Goal: Task Accomplishment & Management: Manage account settings

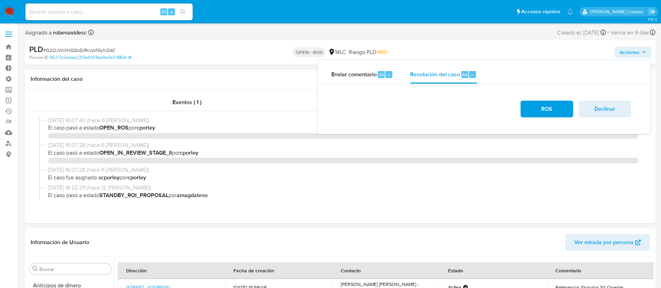
select select "10"
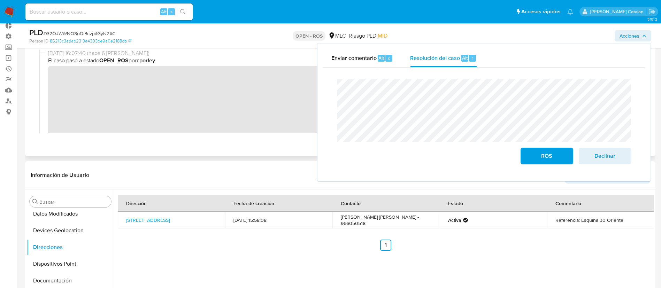
scroll to position [43, 0]
click at [335, 96] on div "ROS Declinar" at bounding box center [484, 121] width 305 height 97
click at [50, 252] on button "KYC" at bounding box center [68, 258] width 82 height 17
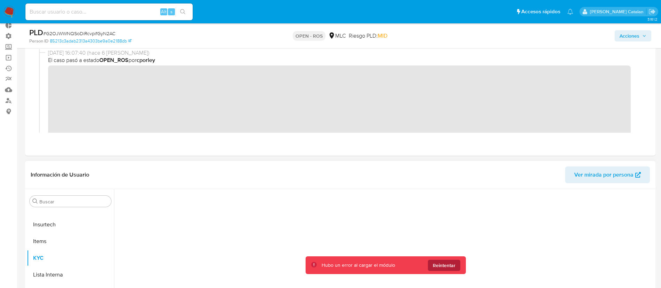
click at [448, 268] on span "Reintentar" at bounding box center [444, 265] width 23 height 11
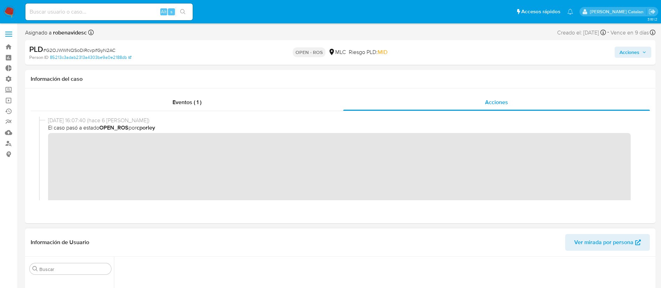
click at [627, 53] on span "Acciones" at bounding box center [630, 52] width 20 height 11
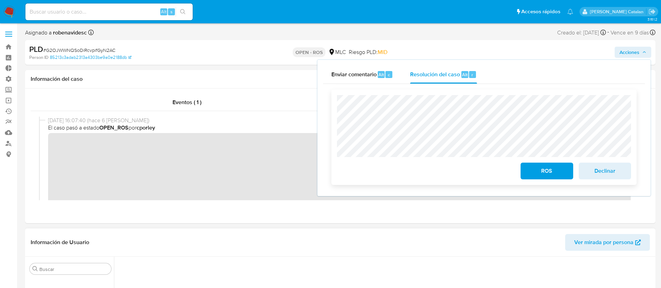
click at [472, 159] on div "ROS Declinar" at bounding box center [484, 137] width 294 height 84
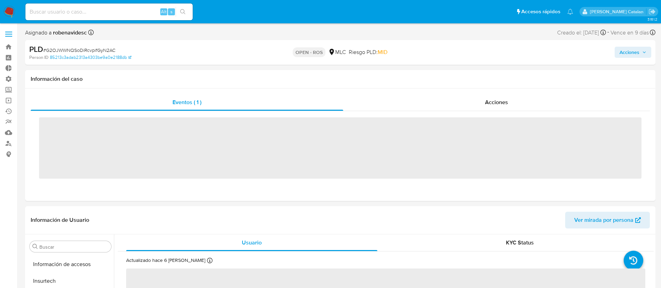
scroll to position [328, 0]
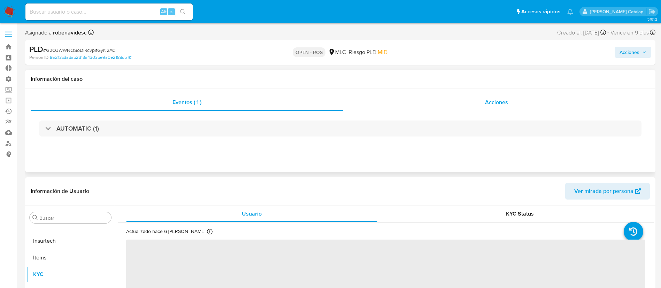
select select "10"
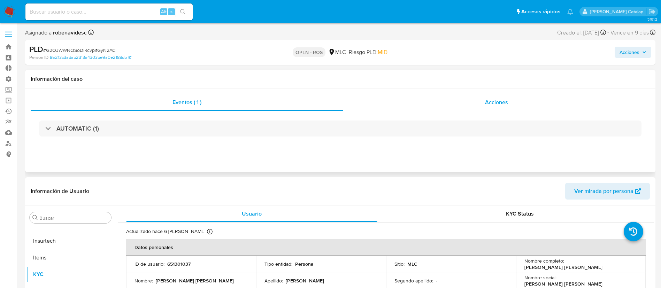
click at [494, 105] on span "Acciones" at bounding box center [496, 102] width 23 height 8
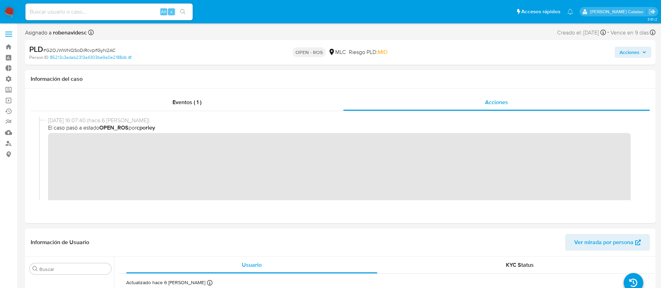
click at [635, 43] on div "PLD # G2OJWWNQSoDiRcvpifGyN2AC Person ID 85213c3adab2313a4303be9a0e2188db OPEN …" at bounding box center [340, 52] width 631 height 25
click at [623, 53] on span "Acciones" at bounding box center [630, 52] width 20 height 11
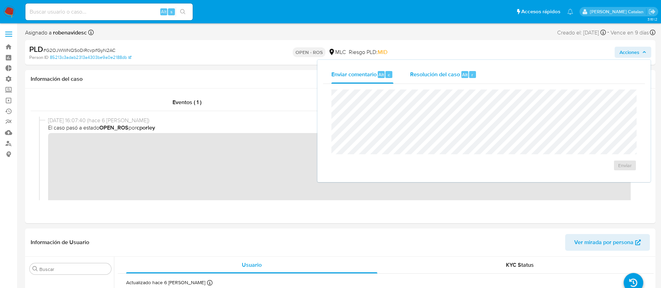
click at [475, 69] on div "Resolución del caso Alt r" at bounding box center [443, 75] width 67 height 18
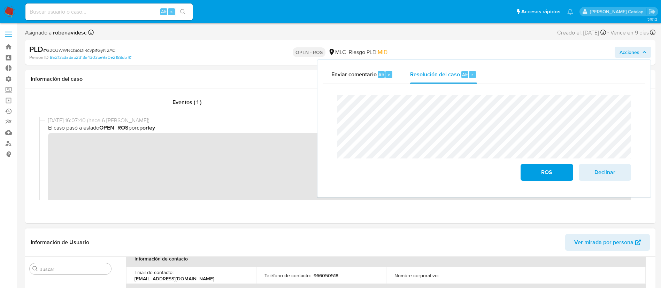
scroll to position [140, 0]
click at [535, 174] on span "ROS" at bounding box center [547, 172] width 34 height 15
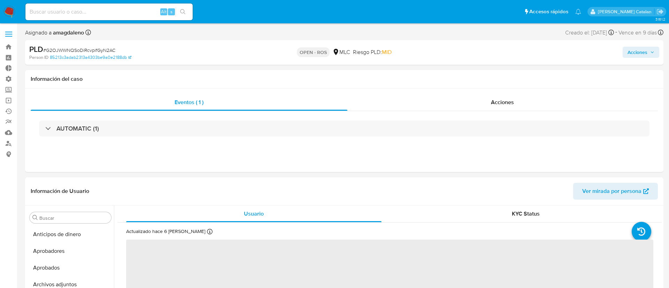
select select "10"
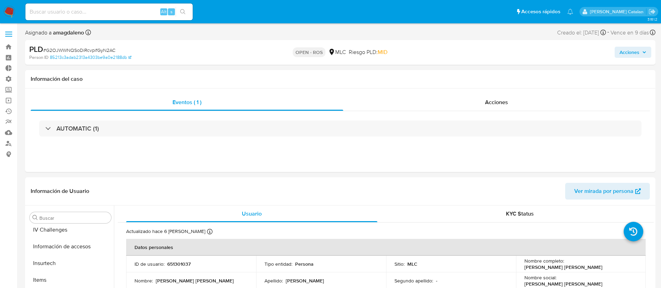
scroll to position [328, 0]
click at [493, 107] on div "Acciones" at bounding box center [496, 102] width 307 height 17
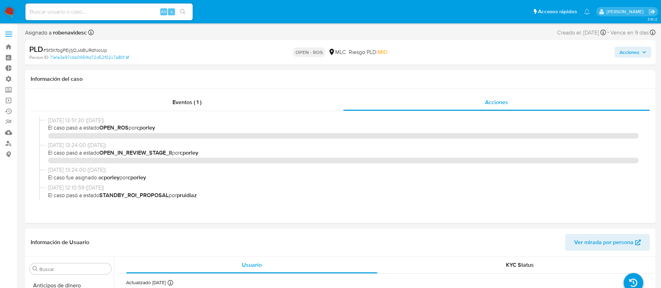
select select "10"
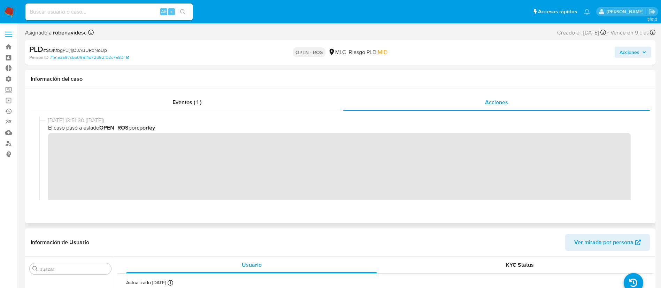
click at [46, 145] on div "[DATE] 13:51:30 ([DATE]) El caso pasó a estado OPEN_ROS por cporley" at bounding box center [340, 171] width 603 height 109
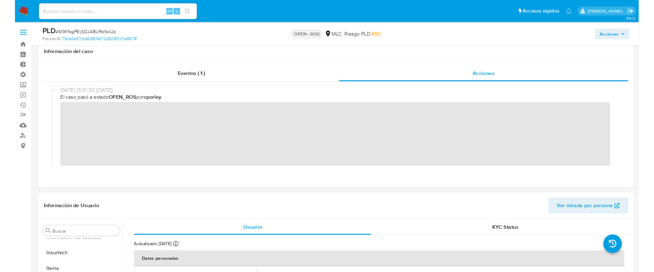
scroll to position [50, 0]
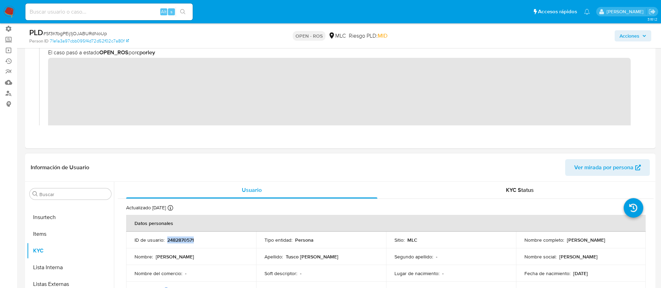
drag, startPoint x: 198, startPoint y: 242, endPoint x: 166, endPoint y: 240, distance: 32.2
click at [166, 240] on div "ID de usuario : 2482870571" at bounding box center [191, 240] width 113 height 6
copy p "2482870571"
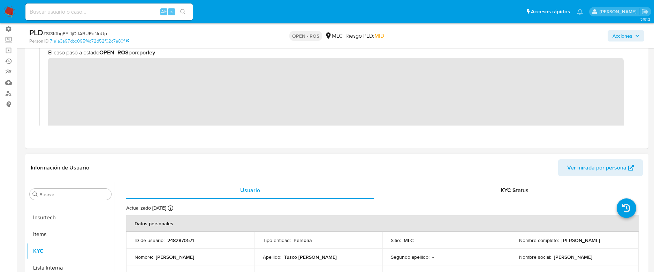
click at [372, 154] on div "Información de Usuario Ver mirada por persona" at bounding box center [336, 168] width 623 height 28
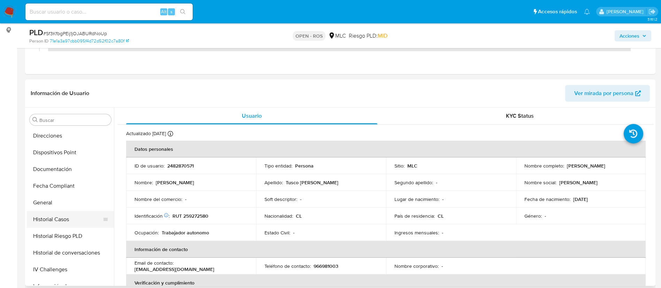
scroll to position [160, 0]
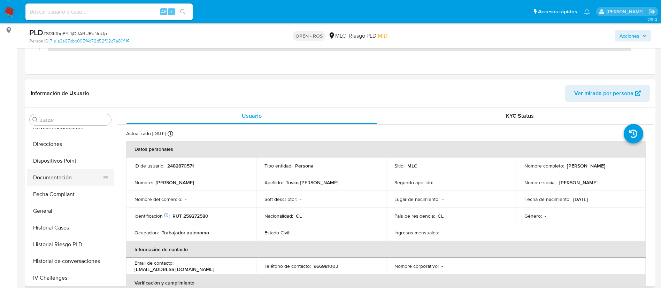
click at [53, 176] on button "Documentación" at bounding box center [68, 177] width 82 height 17
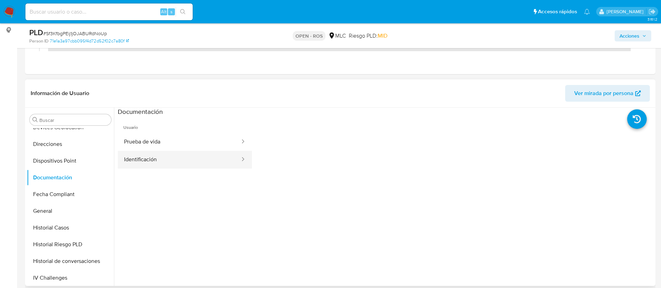
click at [174, 153] on button "Identificación" at bounding box center [179, 160] width 123 height 18
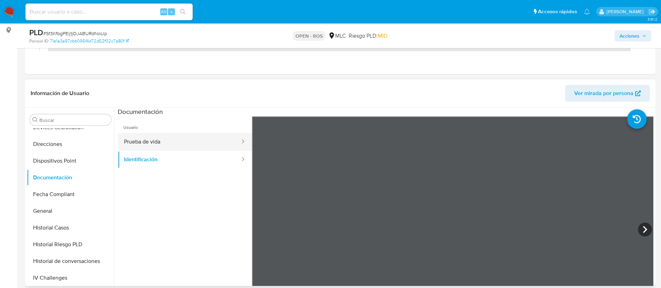
click at [187, 150] on button "Prueba de vida" at bounding box center [179, 142] width 123 height 18
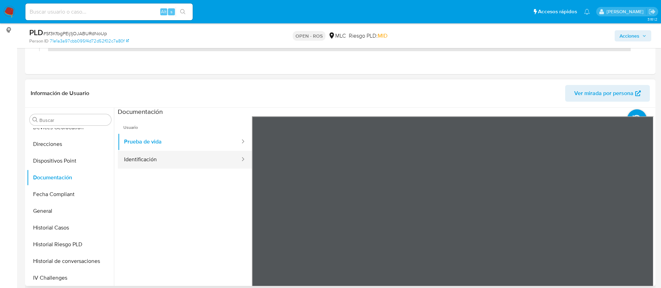
click at [171, 162] on button "Identificación" at bounding box center [179, 160] width 123 height 18
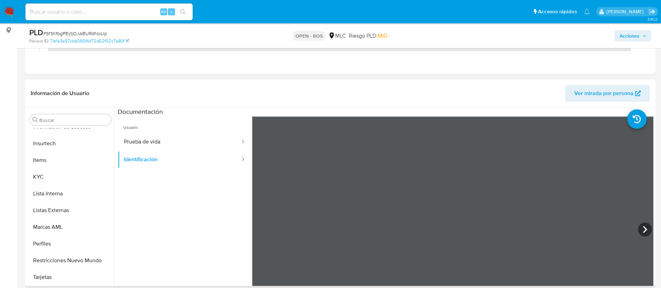
scroll to position [328, 0]
click at [53, 175] on button "KYC" at bounding box center [68, 176] width 82 height 17
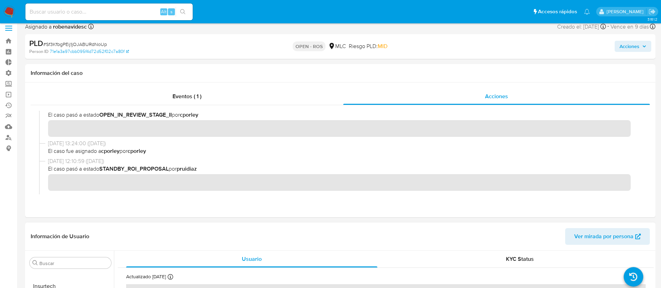
scroll to position [0, 0]
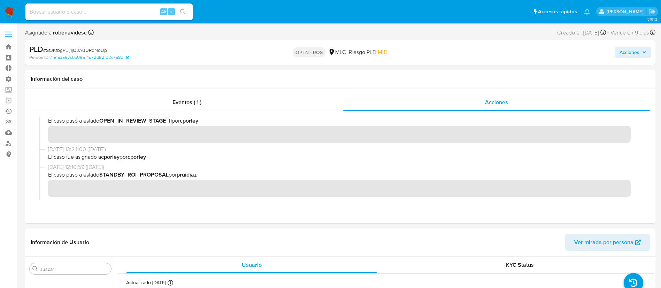
click at [629, 52] on span "Acciones" at bounding box center [630, 52] width 20 height 11
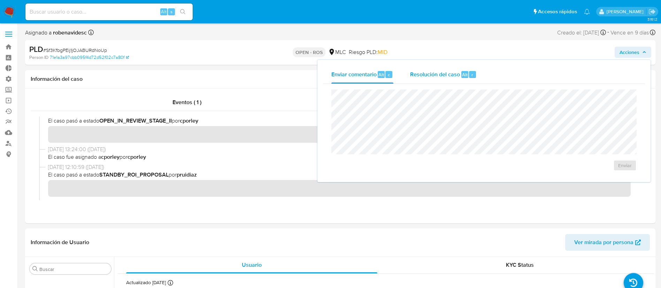
click at [442, 79] on div "Resolución del caso Alt r" at bounding box center [443, 75] width 67 height 18
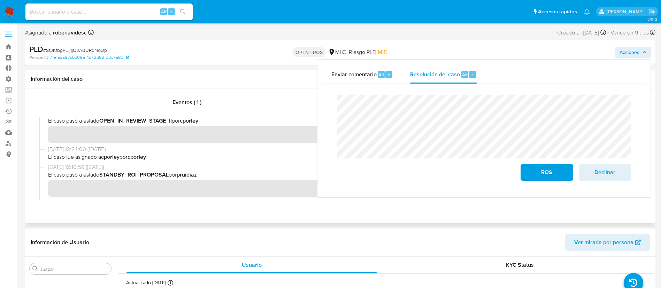
click at [251, 207] on div "Eventos ( 1 ) Acciones" at bounding box center [340, 156] width 631 height 135
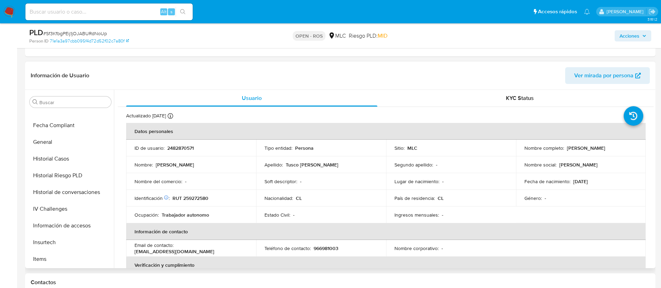
scroll to position [204, 0]
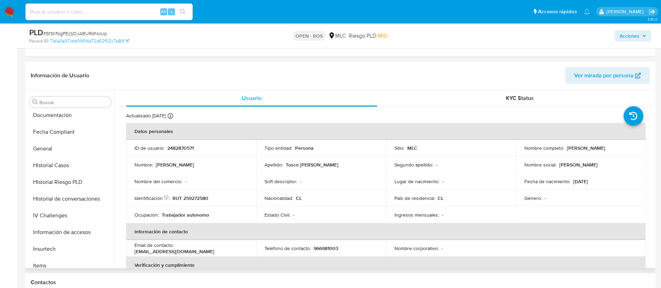
click at [52, 169] on button "Historial Casos" at bounding box center [70, 165] width 87 height 17
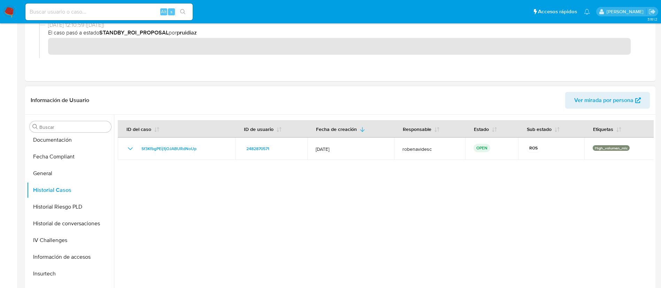
scroll to position [0, 0]
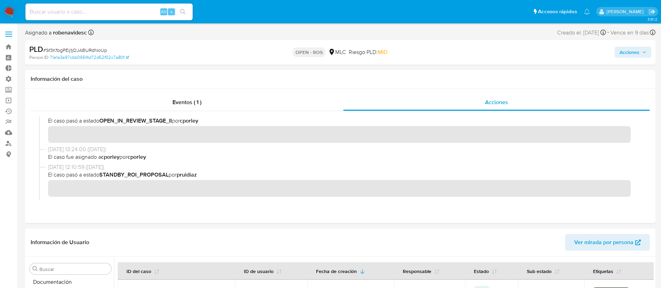
click at [628, 52] on span "Acciones" at bounding box center [630, 52] width 20 height 11
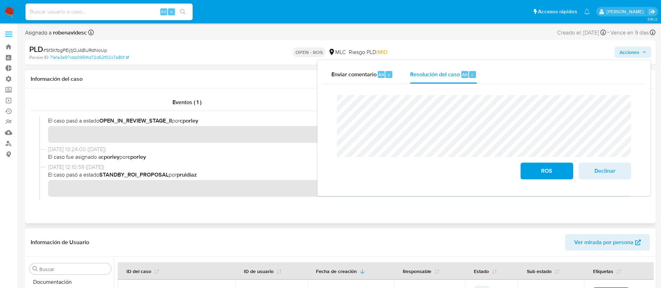
click at [257, 143] on div "30/09/2025 13:24:00 (hace un día) El caso pasó a estado OPEN_IN_REVIEW_STAGE_II…" at bounding box center [340, 128] width 603 height 36
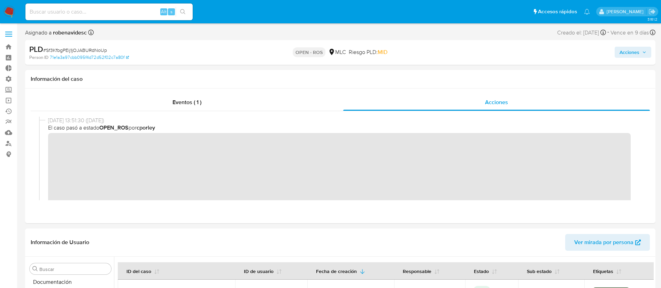
click at [632, 52] on span "Acciones" at bounding box center [630, 52] width 20 height 11
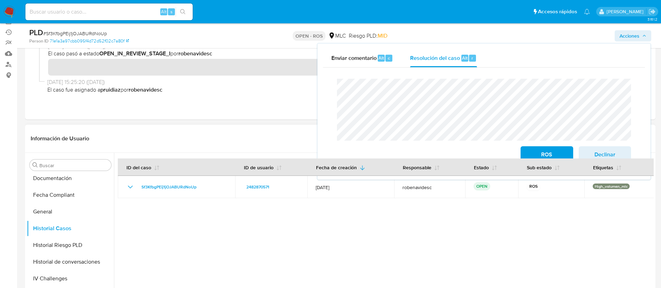
scroll to position [80, 0]
click at [608, 153] on span "Declinar" at bounding box center [605, 154] width 34 height 15
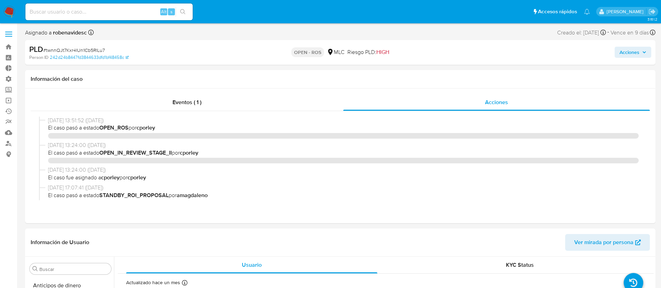
select select "10"
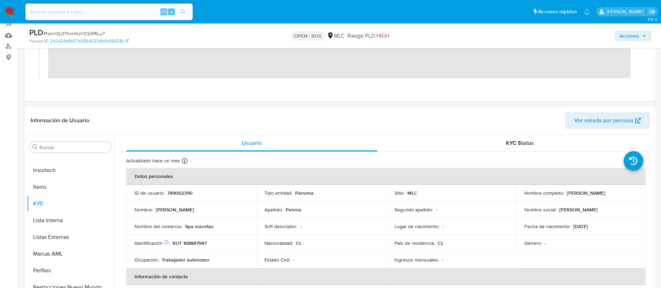
scroll to position [107, 0]
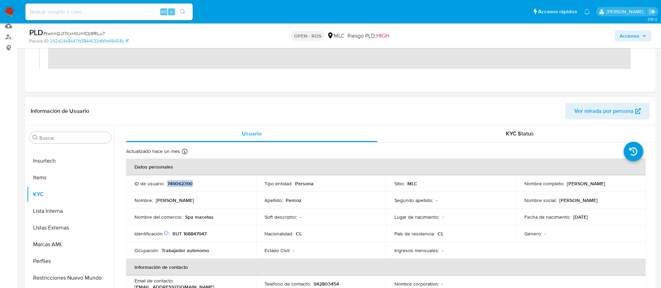
drag, startPoint x: 208, startPoint y: 182, endPoint x: 170, endPoint y: 180, distance: 38.1
click at [170, 181] on div "ID de usuario : 749062390" at bounding box center [191, 184] width 113 height 6
copy p "749062390"
click at [337, 172] on th "Datos personales" at bounding box center [386, 167] width 520 height 17
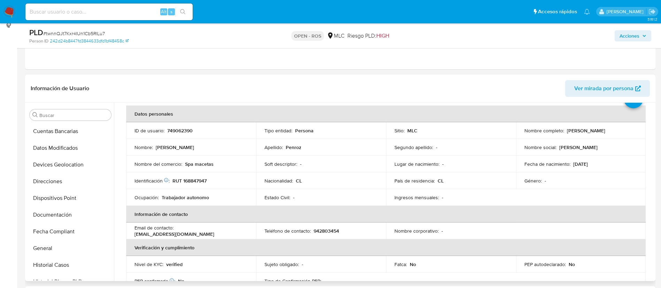
scroll to position [117, 0]
click at [56, 220] on button "Documentación" at bounding box center [68, 215] width 82 height 17
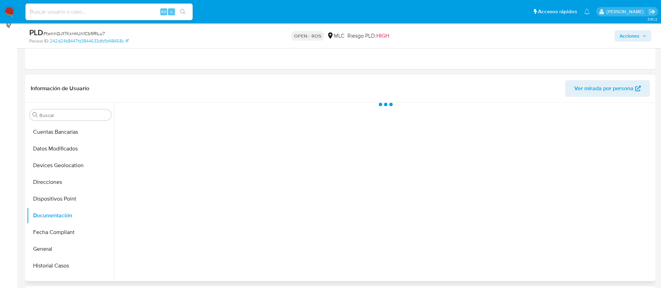
scroll to position [0, 0]
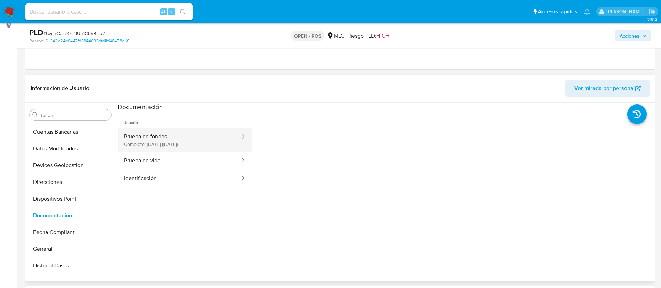
click at [200, 145] on button "Prueba de fondos Completo: 21/08/2025 (hace un mes)" at bounding box center [179, 140] width 123 height 24
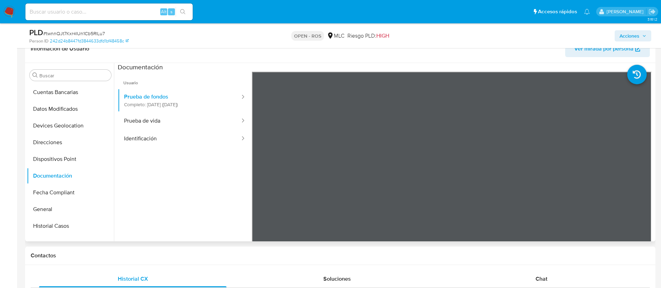
scroll to position [61, 0]
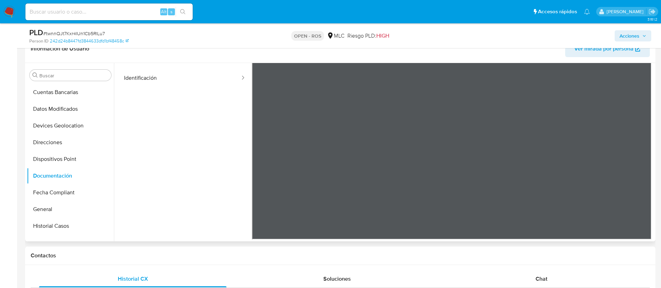
click at [194, 172] on ul "Usuario Prueba de fondos Completo: 21/08/2025 (hace un mes) Prueba de vida Iden…" at bounding box center [185, 111] width 134 height 201
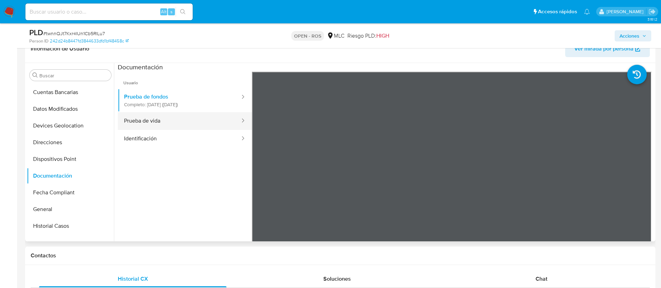
click at [179, 127] on button "Prueba de vida" at bounding box center [179, 121] width 123 height 18
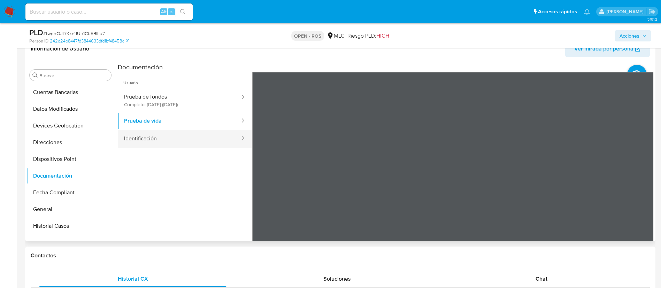
click at [172, 135] on button "Identificación" at bounding box center [179, 139] width 123 height 18
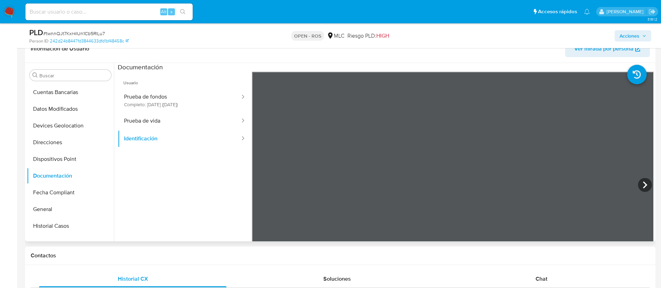
click at [217, 179] on ul "Usuario Prueba de fondos Completo: 21/08/2025 (hace un mes) Prueba de vida Iden…" at bounding box center [185, 172] width 134 height 201
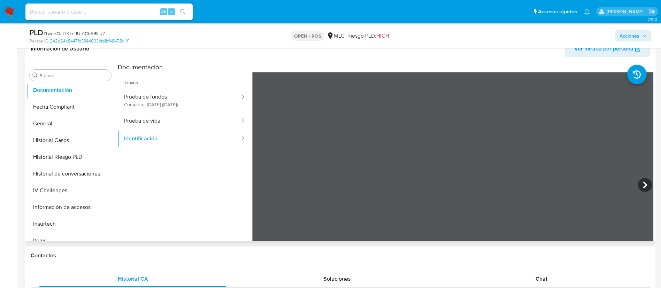
scroll to position [208, 0]
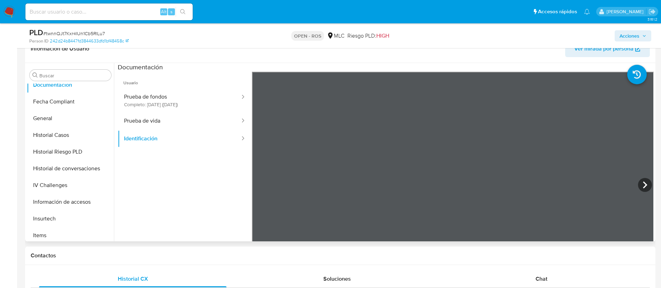
click at [62, 135] on button "Historial Casos" at bounding box center [70, 135] width 87 height 17
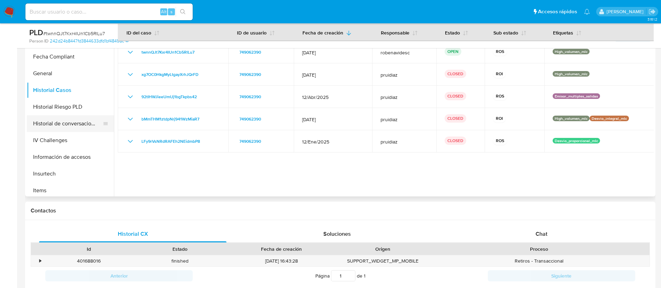
scroll to position [328, 0]
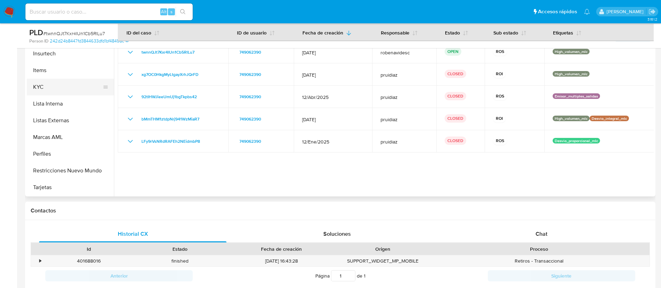
click at [73, 90] on button "KYC" at bounding box center [68, 87] width 82 height 17
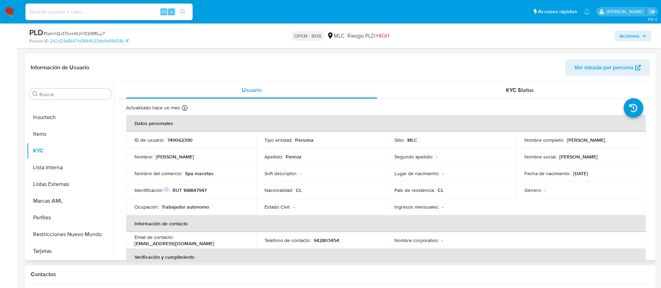
scroll to position [0, 0]
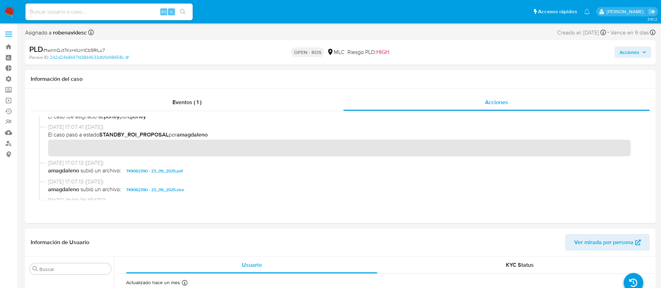
click at [622, 53] on span "Acciones" at bounding box center [630, 52] width 20 height 11
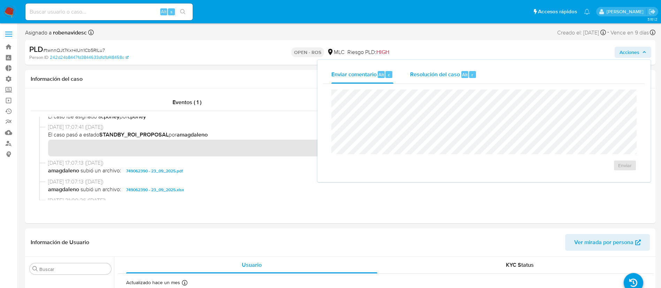
click at [459, 78] on span "Resolución del caso" at bounding box center [435, 74] width 50 height 8
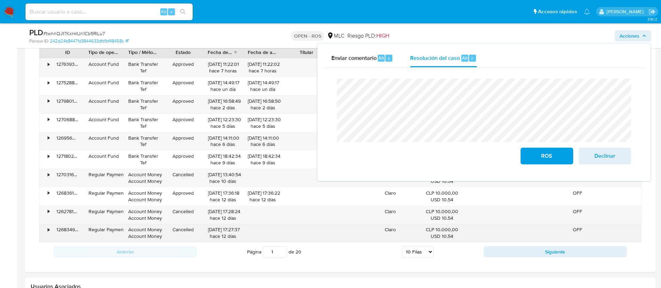
scroll to position [624, 0]
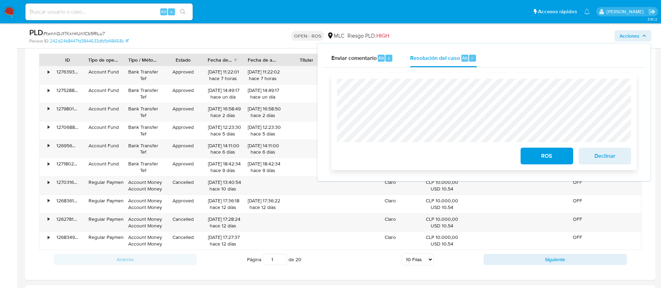
click at [485, 159] on div "ROS Declinar" at bounding box center [484, 122] width 294 height 86
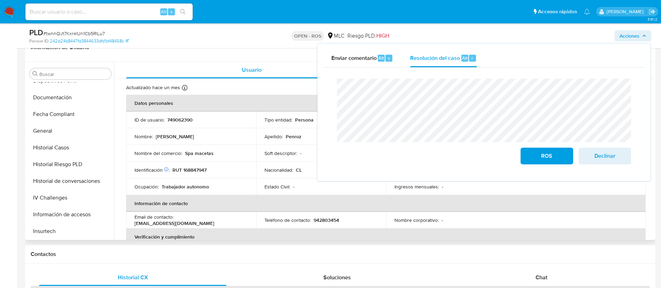
scroll to position [193, 0]
click at [52, 154] on button "Historial Casos" at bounding box center [68, 148] width 82 height 17
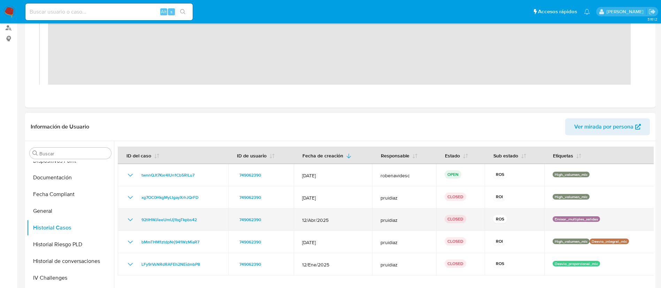
scroll to position [0, 0]
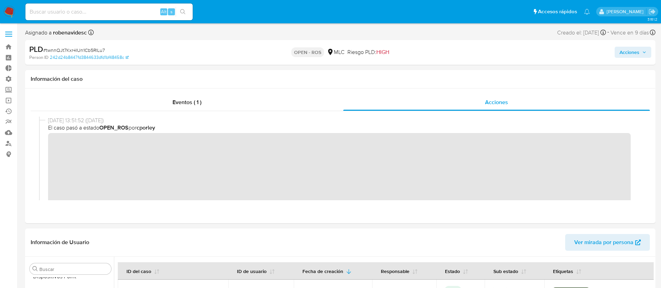
click at [640, 51] on span "Acciones" at bounding box center [633, 52] width 27 height 10
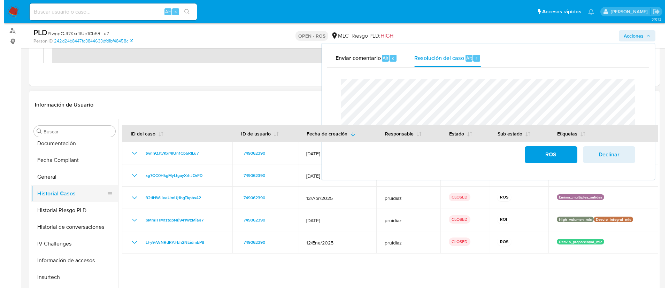
scroll to position [206, 0]
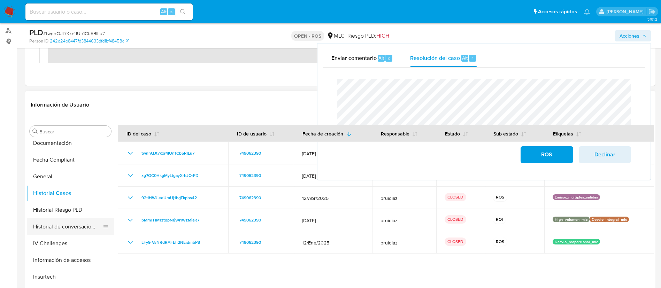
click at [66, 222] on button "Historial de conversaciones" at bounding box center [68, 227] width 82 height 17
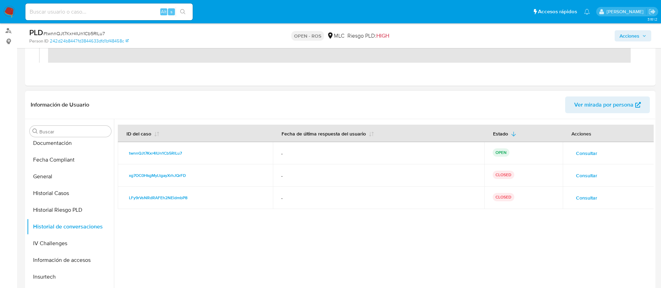
click at [581, 197] on span "Consultar" at bounding box center [586, 198] width 21 height 10
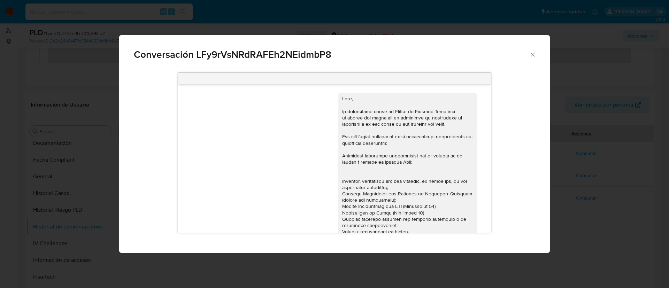
scroll to position [132, 0]
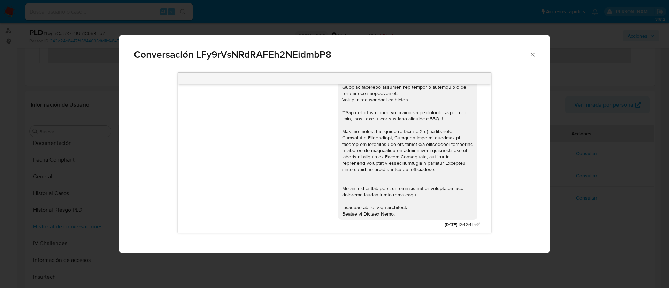
click at [530, 53] on icon "Cerrar" at bounding box center [533, 54] width 7 height 7
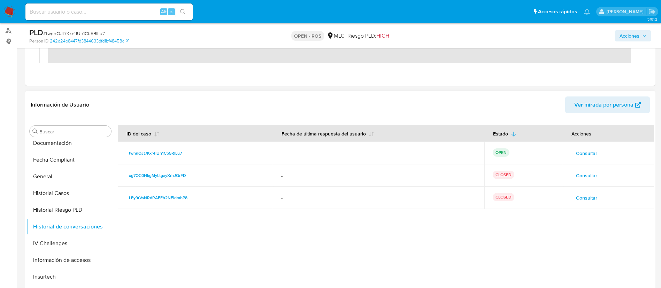
click at [585, 179] on span "Consultar" at bounding box center [586, 176] width 21 height 10
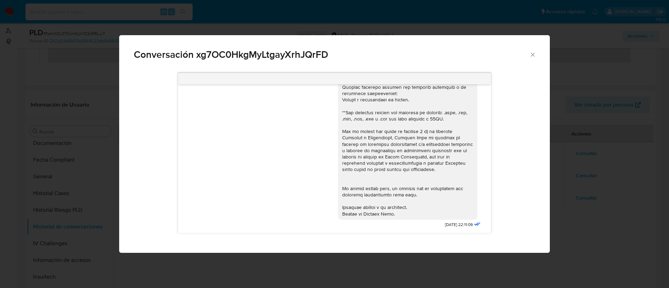
click at [529, 56] on span "Conversación xg7OC0HkgMyLtgayXrhJQrFD" at bounding box center [332, 55] width 396 height 10
click at [538, 54] on div "Conversación xg7OC0HkgMyLtgayXrhJQrFD" at bounding box center [334, 51] width 431 height 33
click at [532, 54] on icon "Cerrar" at bounding box center [533, 54] width 7 height 7
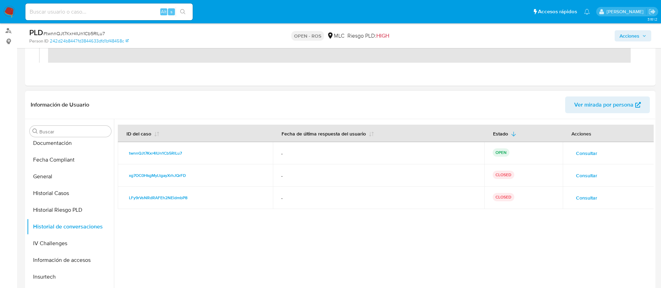
click at [587, 150] on span "Consultar" at bounding box center [586, 154] width 21 height 10
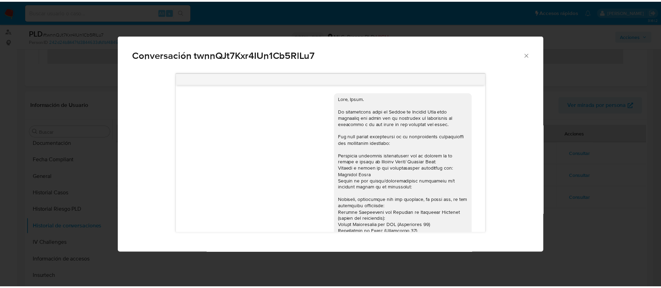
scroll to position [170, 0]
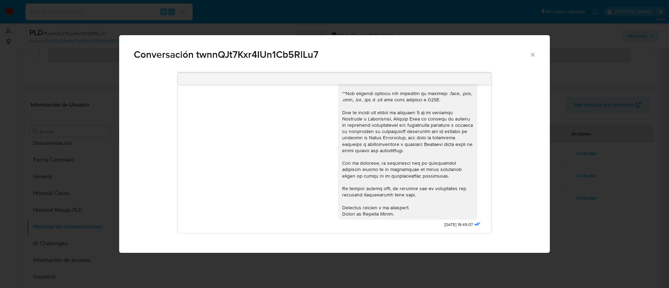
click at [534, 52] on icon "Cerrar" at bounding box center [533, 54] width 7 height 7
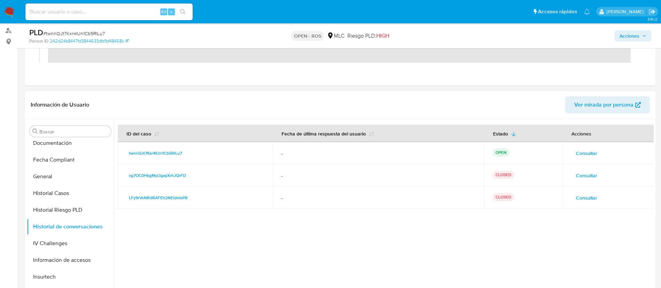
scroll to position [0, 0]
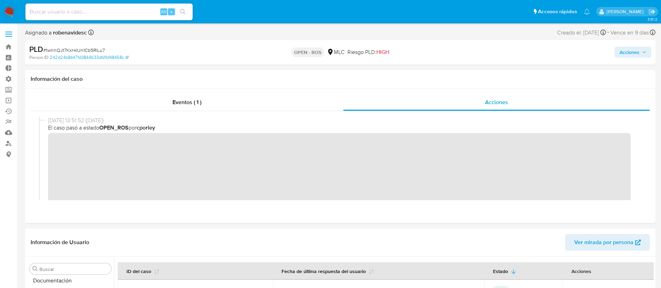
click at [635, 43] on div "PLD # twnnQJt7Kxr4IUn1Cb5RlLu7 Person ID 242d24b8447fd3844633dfd1bf48458c OPEN …" at bounding box center [340, 52] width 631 height 25
click at [634, 48] on span "Acciones" at bounding box center [630, 52] width 20 height 11
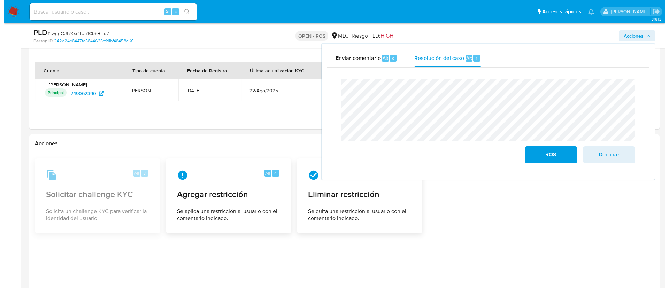
scroll to position [868, 0]
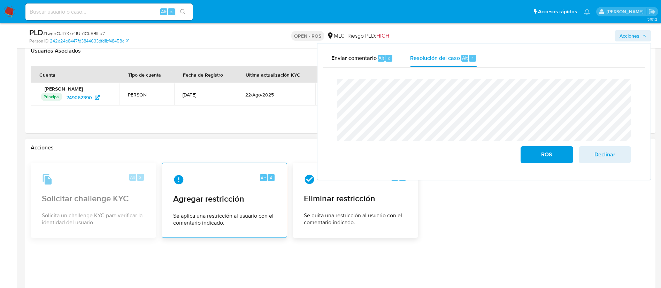
click at [219, 221] on span "Se aplica una restricción al usuario con el comentario indicado." at bounding box center [224, 220] width 103 height 14
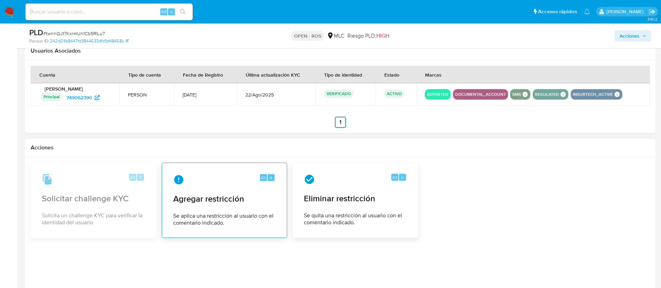
click at [213, 198] on span "Agregar restricción" at bounding box center [224, 199] width 103 height 10
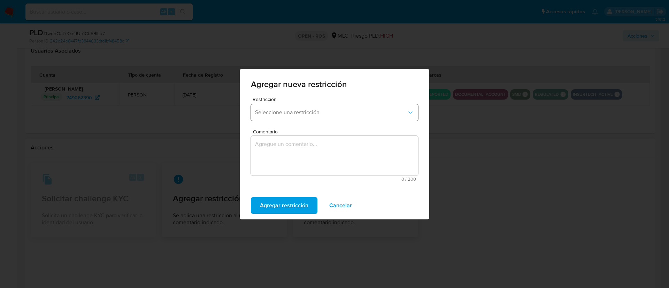
click at [344, 114] on span "Seleccione una restricción" at bounding box center [331, 112] width 152 height 7
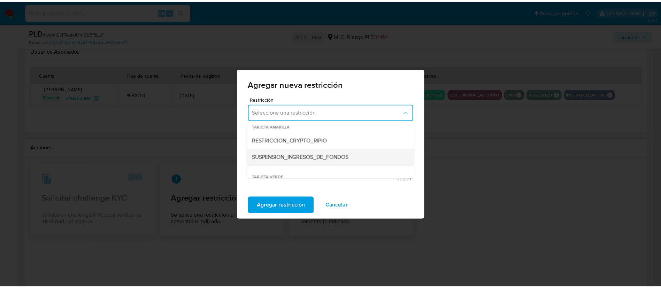
scroll to position [124, 0]
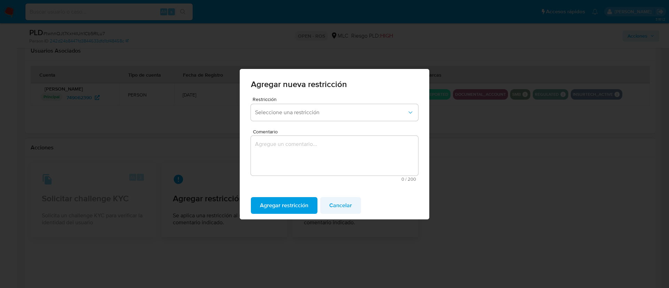
click at [350, 201] on span "Cancelar" at bounding box center [340, 205] width 23 height 15
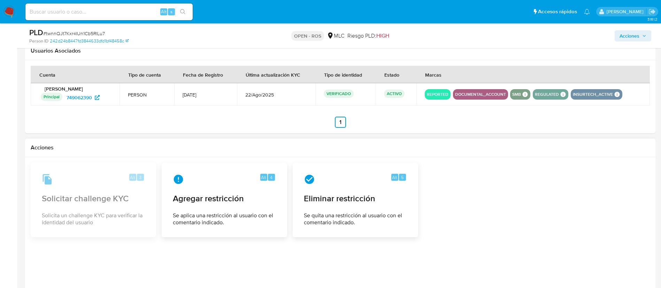
click at [475, 211] on div "Alt 3 Solicitar challenge KYC Solicita un challenge KYC para verificar la ident…" at bounding box center [341, 200] width 620 height 75
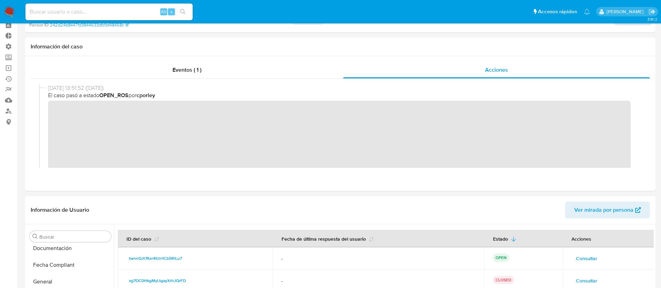
scroll to position [0, 0]
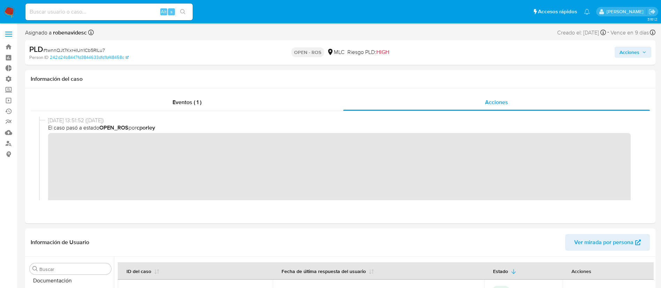
click at [634, 49] on span "Acciones" at bounding box center [630, 52] width 20 height 11
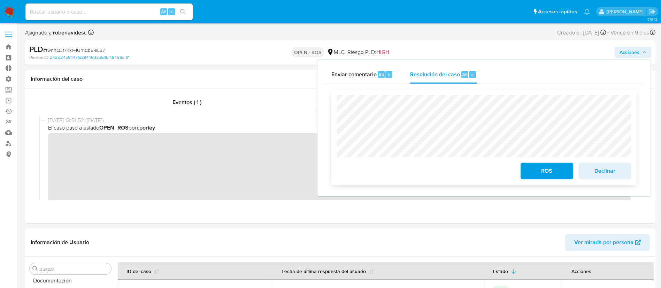
click at [335, 93] on div "ROS Declinar" at bounding box center [484, 138] width 305 height 96
click at [595, 178] on span "Declinar" at bounding box center [605, 171] width 34 height 15
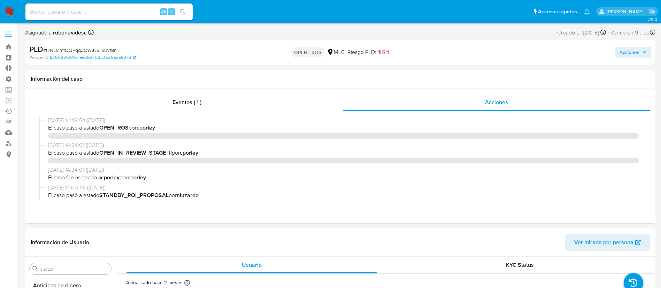
select select "10"
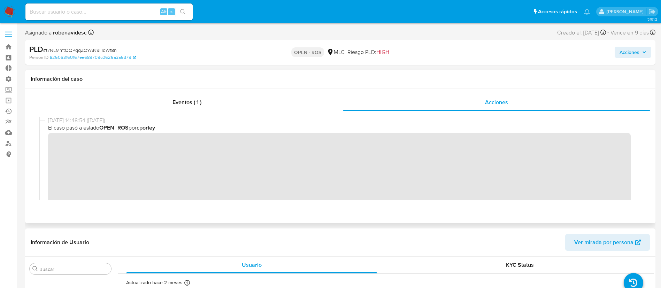
click at [46, 140] on div "[DATE] 14:48:54 ([DATE]) El caso pasó a estado OPEN_ROS por cporley" at bounding box center [340, 183] width 603 height 132
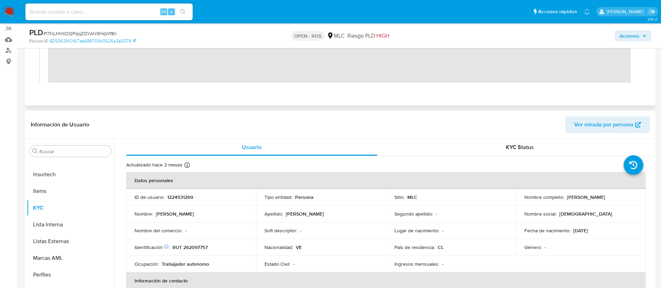
scroll to position [96, 0]
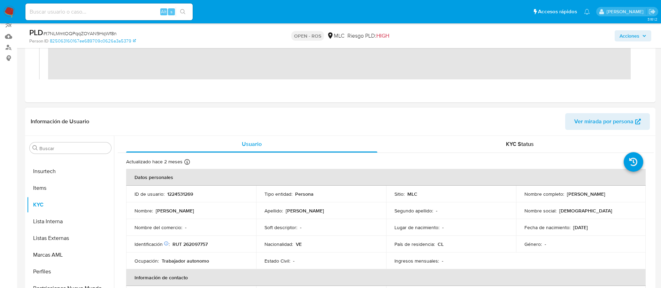
click at [414, 233] on td "Lugar de nacimiento : -" at bounding box center [451, 227] width 130 height 17
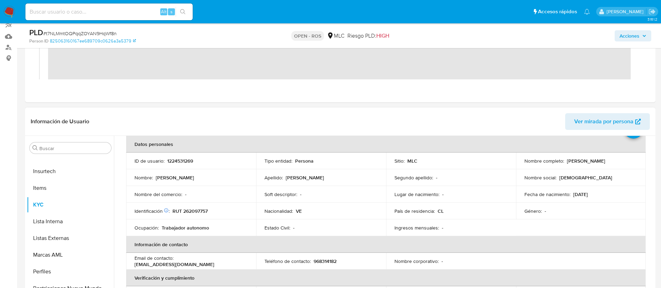
scroll to position [33, 0]
drag, startPoint x: 204, startPoint y: 163, endPoint x: 165, endPoint y: 161, distance: 39.8
click at [165, 161] on div "ID de usuario : 1224531269" at bounding box center [191, 161] width 113 height 6
copy div "1224531269"
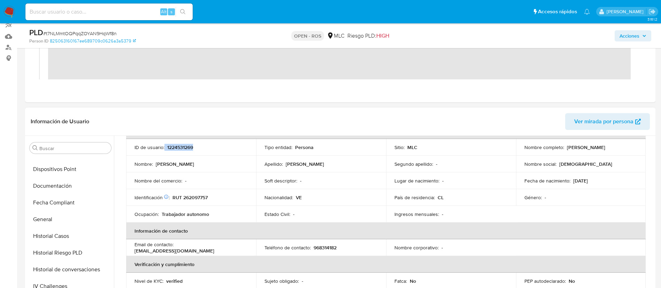
scroll to position [175, 0]
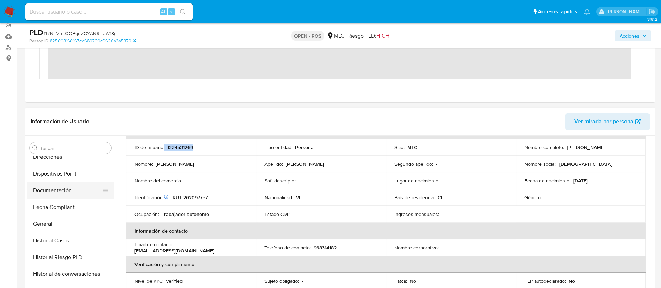
click at [58, 197] on button "Documentación" at bounding box center [68, 190] width 82 height 17
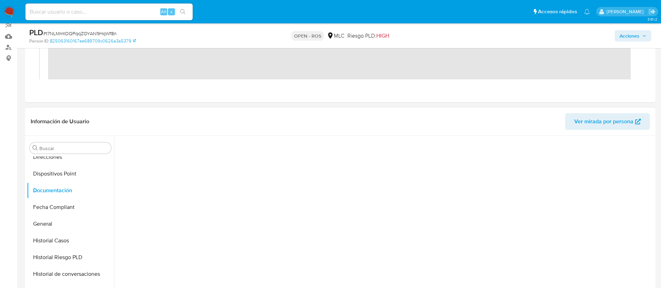
scroll to position [0, 0]
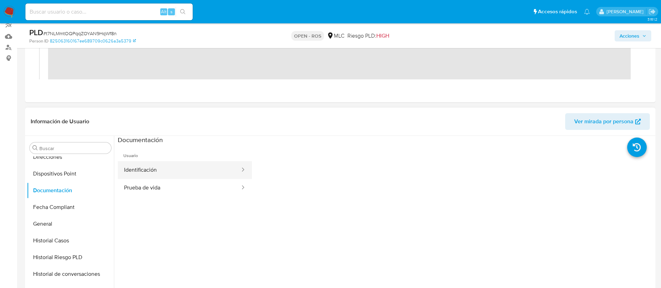
click at [178, 174] on button "Identificación" at bounding box center [179, 170] width 123 height 18
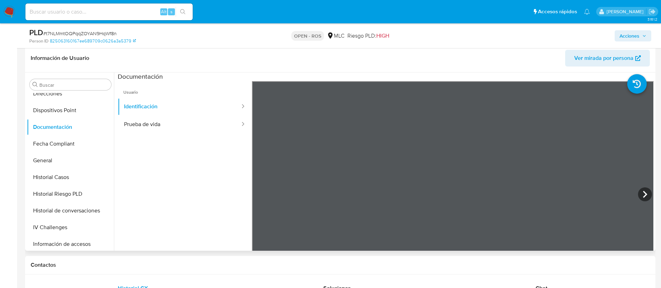
scroll to position [165, 0]
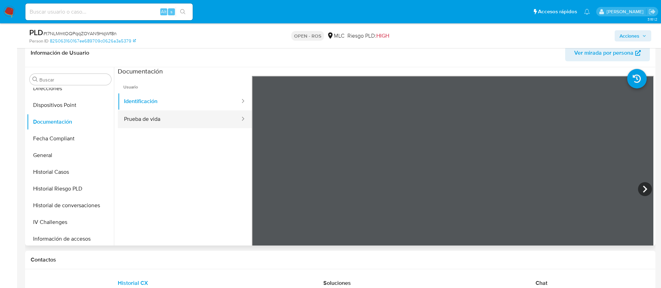
click at [170, 126] on button "Prueba de vida" at bounding box center [179, 120] width 123 height 18
click at [168, 173] on ul "Usuario Identificación Prueba de vida" at bounding box center [185, 176] width 134 height 201
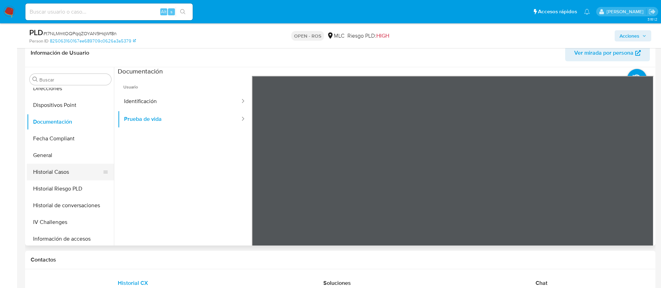
click at [62, 173] on button "Historial Casos" at bounding box center [68, 172] width 82 height 17
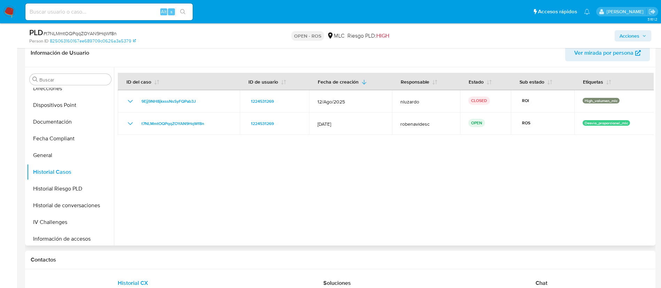
click at [253, 199] on div at bounding box center [384, 156] width 540 height 179
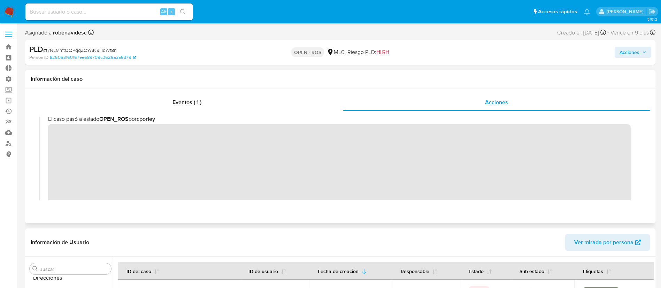
scroll to position [0, 0]
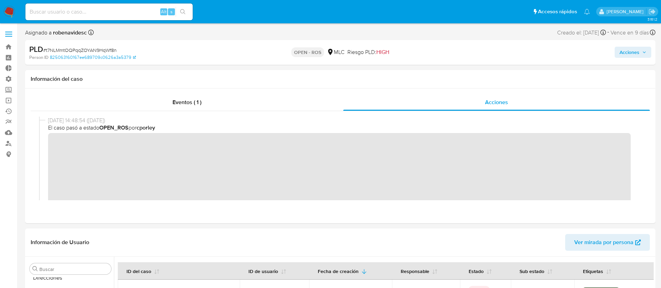
click at [622, 48] on span "Acciones" at bounding box center [630, 52] width 20 height 11
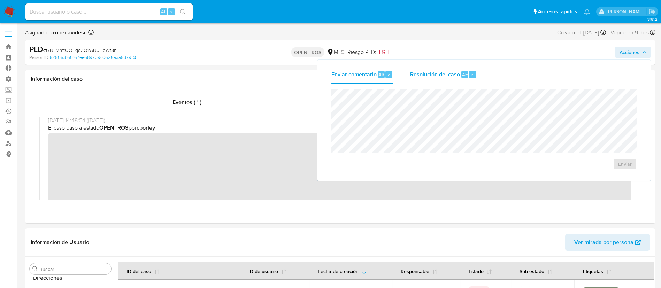
click at [438, 66] on div "Resolución del caso Alt r" at bounding box center [443, 75] width 67 height 18
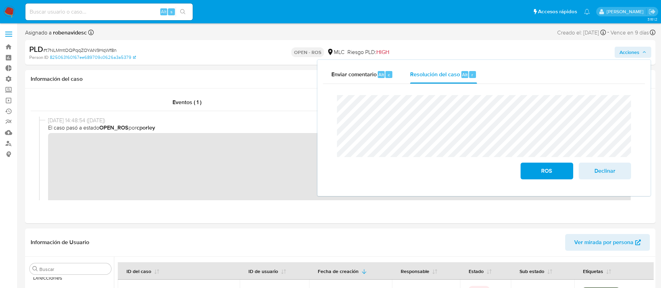
click at [329, 103] on div "Cierre de caso ROS Declinar" at bounding box center [484, 137] width 322 height 107
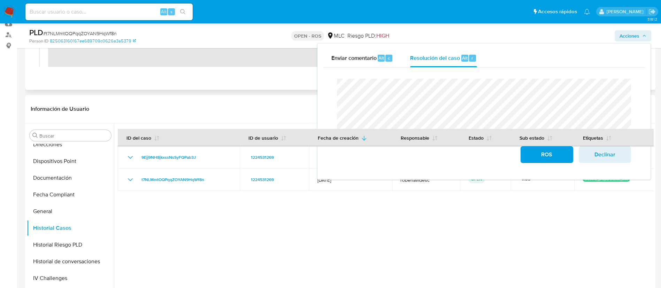
scroll to position [116, 0]
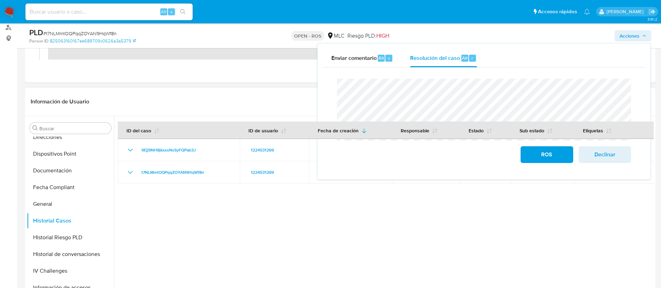
click at [213, 226] on div at bounding box center [384, 205] width 540 height 179
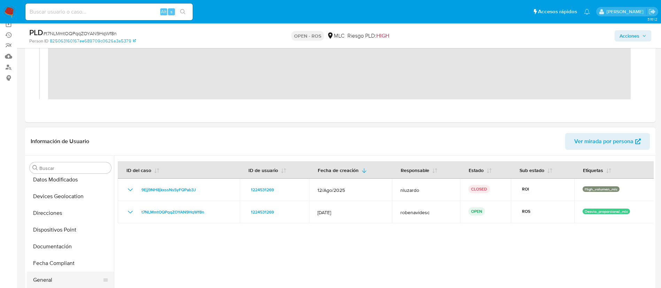
scroll to position [138, 0]
click at [77, 241] on button "Documentación" at bounding box center [70, 247] width 87 height 17
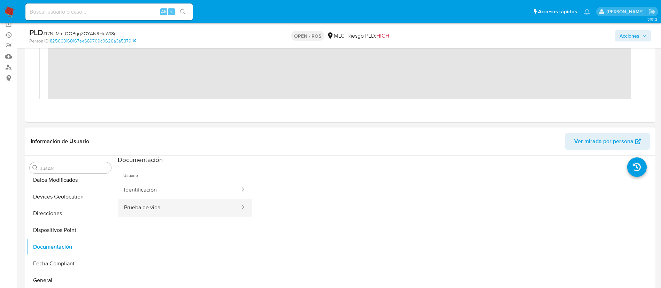
click at [191, 205] on button "Prueba de vida" at bounding box center [179, 208] width 123 height 18
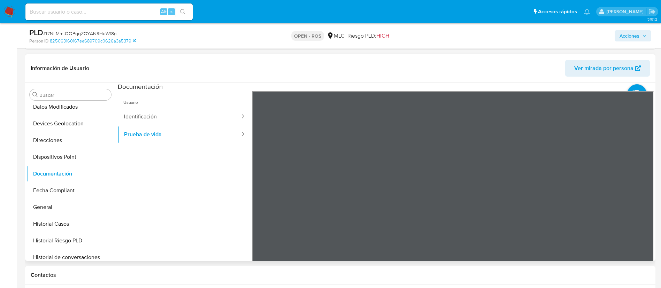
scroll to position [0, 0]
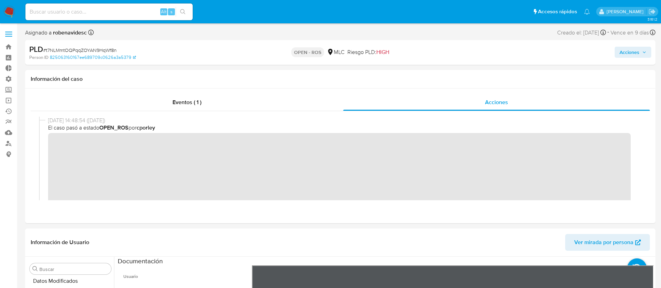
click at [634, 46] on div "Acciones" at bounding box center [549, 52] width 206 height 16
click at [632, 48] on span "Acciones" at bounding box center [630, 52] width 20 height 11
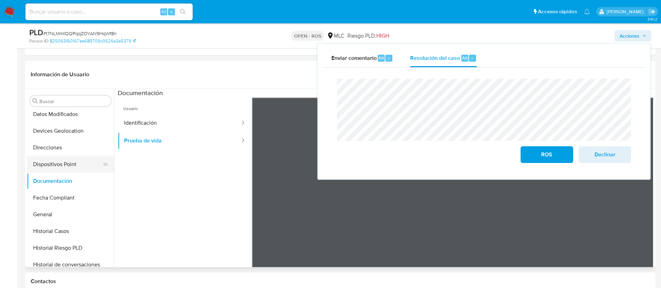
scroll to position [140, 0]
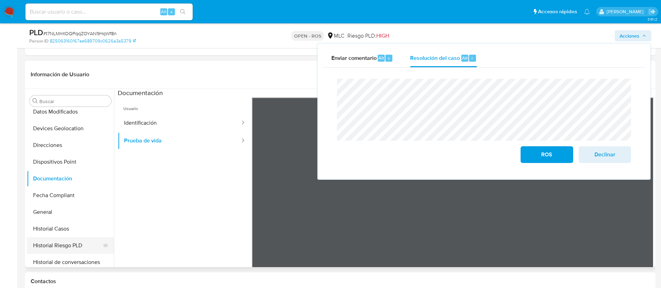
click at [72, 251] on button "Historial Riesgo PLD" at bounding box center [68, 245] width 82 height 17
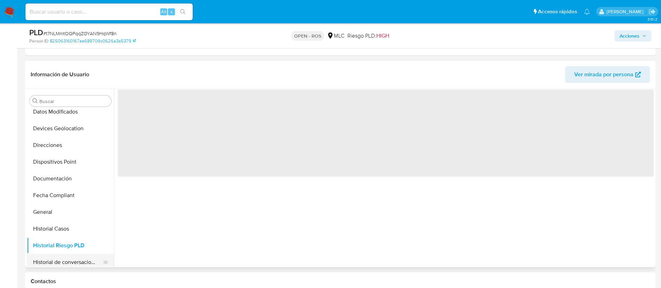
click at [75, 261] on button "Historial de conversaciones" at bounding box center [68, 262] width 82 height 17
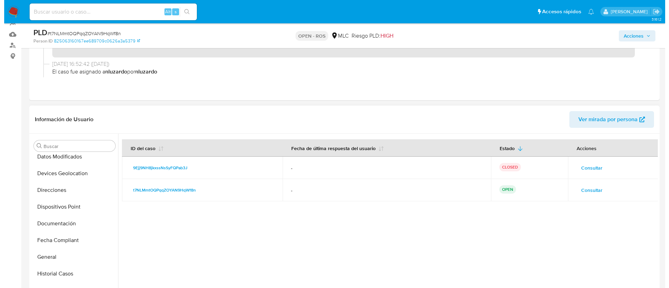
scroll to position [97, 0]
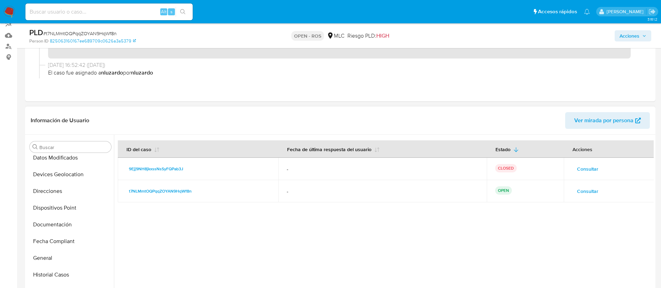
click at [588, 189] on span "Consultar" at bounding box center [587, 192] width 21 height 10
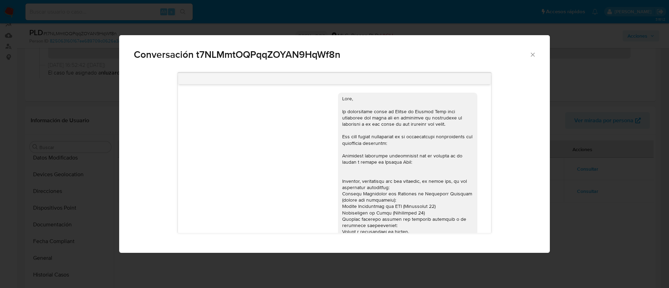
scroll to position [132, 0]
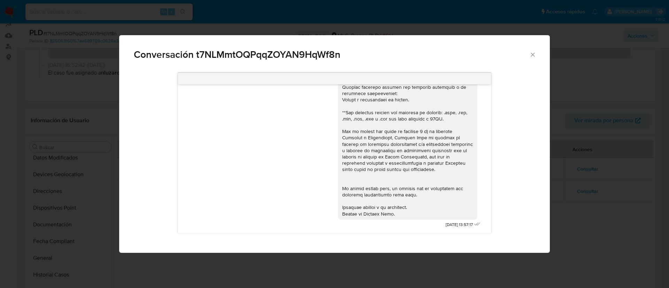
click at [538, 56] on div "Conversación t7NLMmtOQPqqZOYAN9HqWf8n" at bounding box center [334, 51] width 431 height 33
click at [532, 54] on icon "Cerrar" at bounding box center [533, 55] width 4 height 4
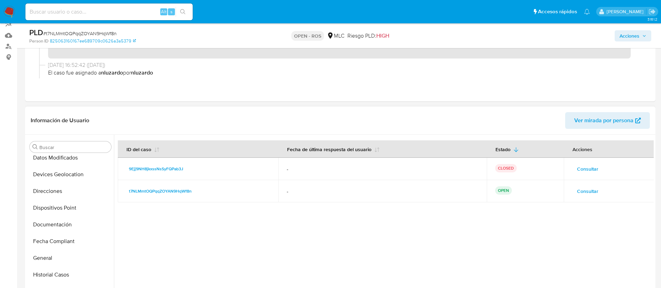
click at [594, 170] on span "Consultar" at bounding box center [587, 169] width 21 height 10
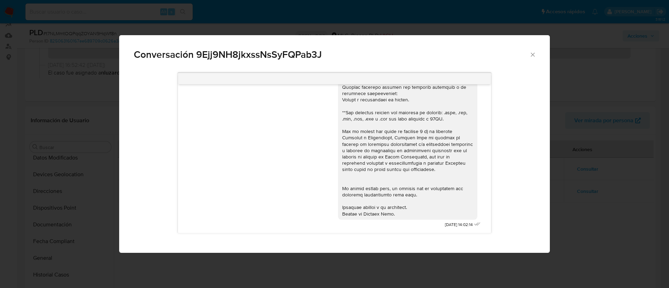
click at [531, 55] on icon "Cerrar" at bounding box center [533, 54] width 7 height 7
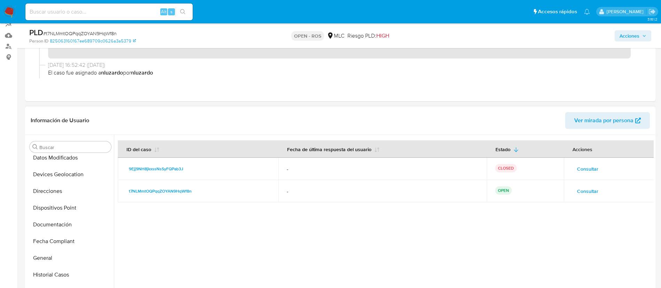
scroll to position [0, 0]
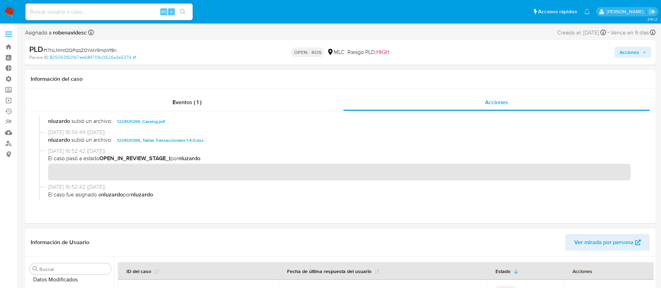
click at [628, 52] on span "Acciones" at bounding box center [630, 52] width 20 height 11
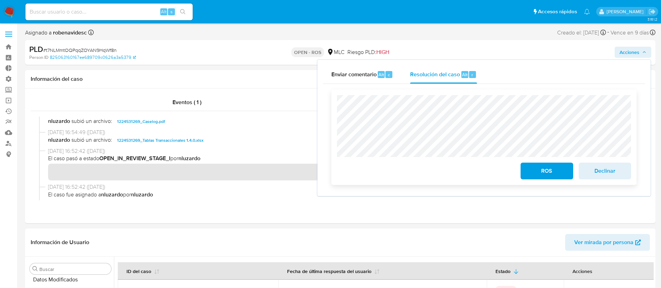
click at [544, 167] on span "ROS" at bounding box center [547, 171] width 34 height 15
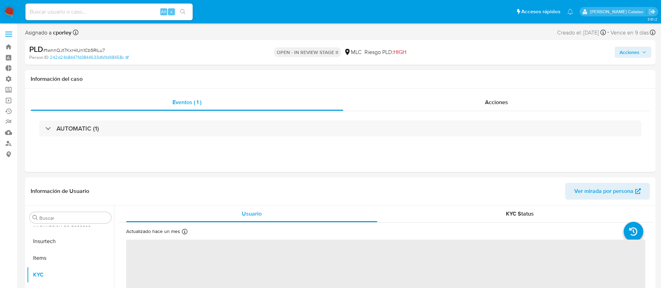
scroll to position [328, 0]
select select "10"
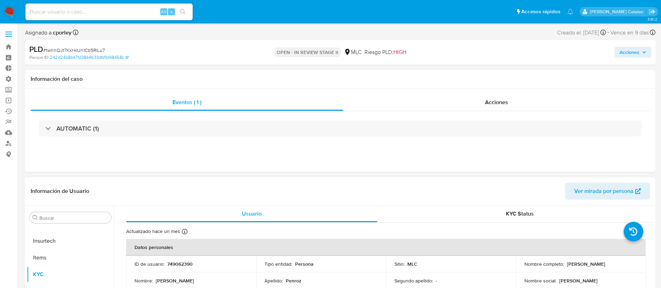
click at [202, 262] on div "ID de usuario : 749062390" at bounding box center [191, 264] width 113 height 6
click at [403, 97] on div "Acciones" at bounding box center [496, 102] width 307 height 17
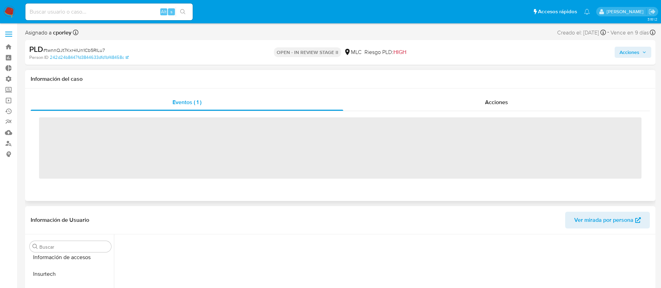
scroll to position [328, 0]
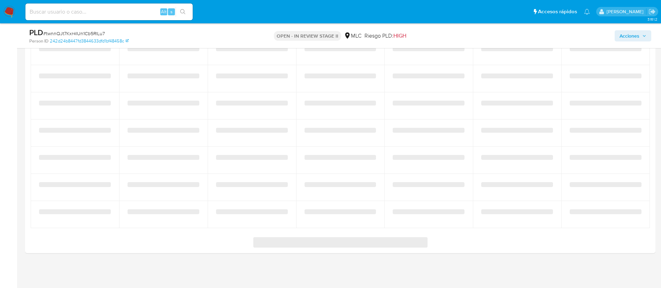
select select "10"
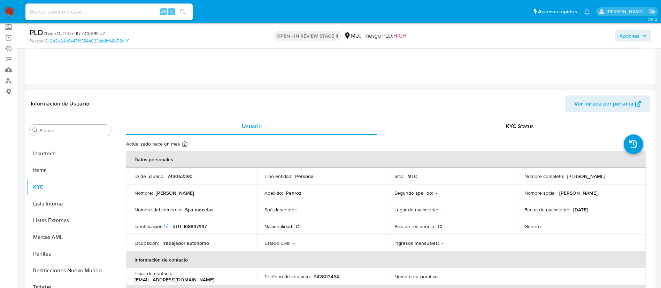
scroll to position [0, 0]
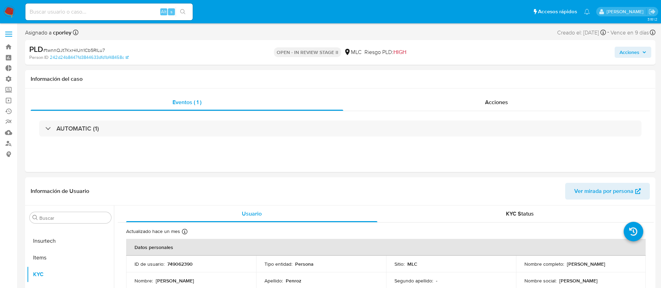
click at [621, 49] on span "Acciones" at bounding box center [630, 52] width 20 height 11
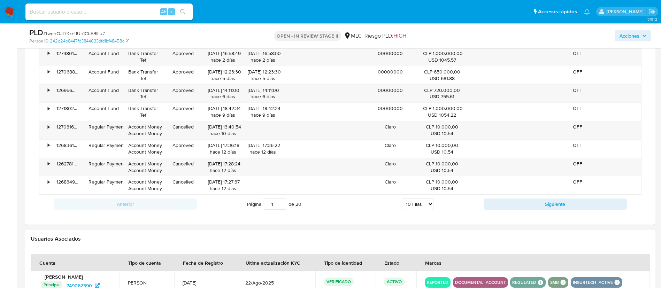
scroll to position [697, 0]
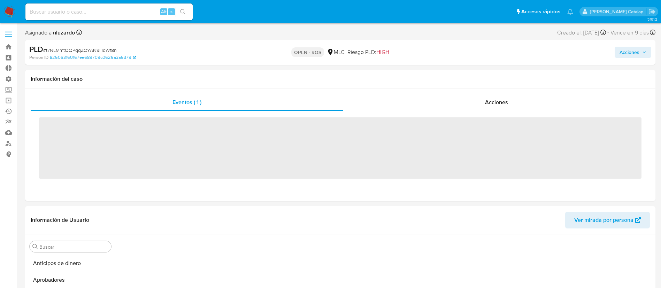
scroll to position [103, 0]
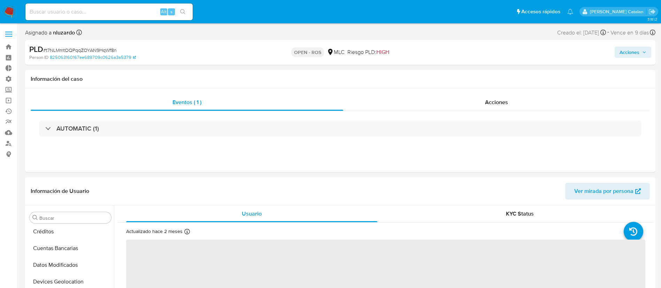
select select "10"
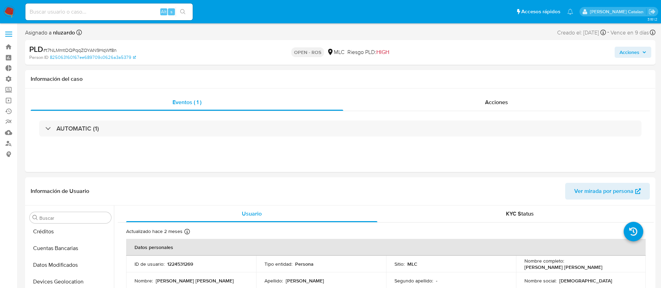
scroll to position [328, 0]
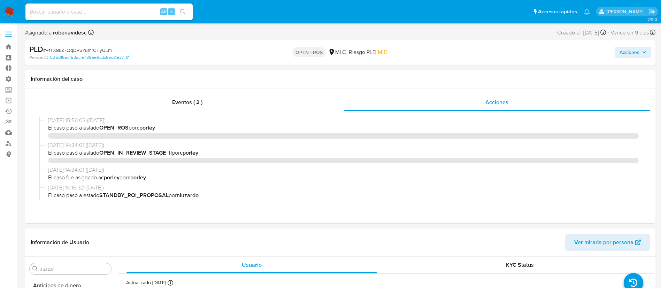
select select "10"
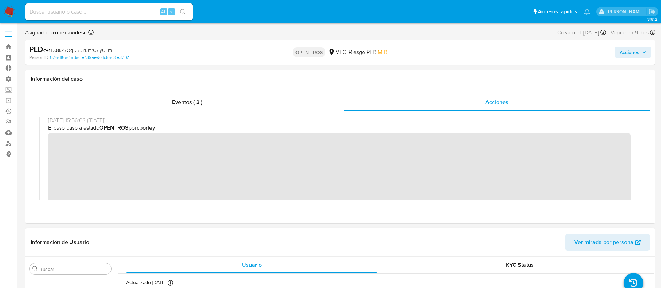
click at [304, 237] on header "Información de Usuario Ver mirada por persona" at bounding box center [341, 242] width 620 height 17
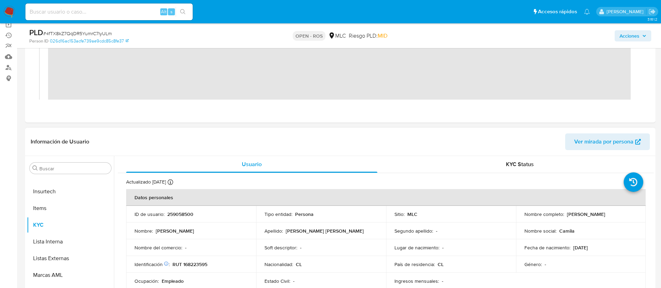
scroll to position [76, 0]
drag, startPoint x: 204, startPoint y: 219, endPoint x: 165, endPoint y: 213, distance: 38.8
click at [165, 213] on td "ID de usuario : 259058500" at bounding box center [191, 214] width 130 height 17
copy div "259058500"
drag, startPoint x: 610, startPoint y: 220, endPoint x: 521, endPoint y: 219, distance: 89.6
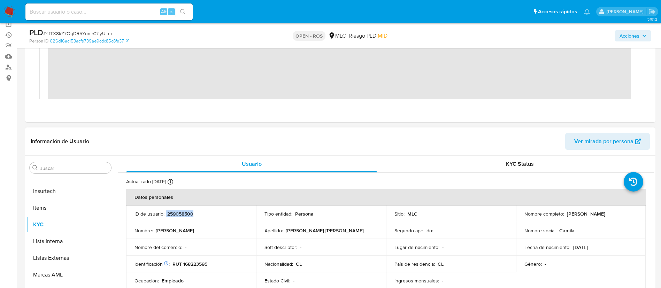
click at [521, 219] on td "Nombre completo : [PERSON_NAME]" at bounding box center [581, 214] width 130 height 17
copy p "[PERSON_NAME]"
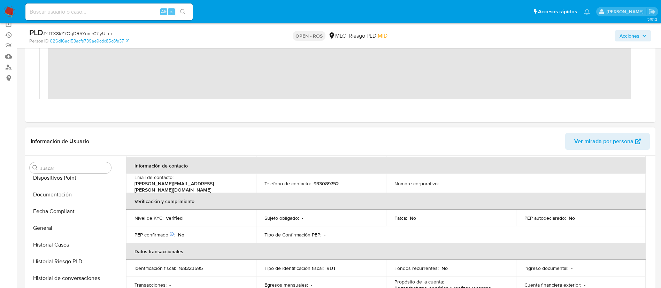
scroll to position [193, 0]
click at [54, 189] on button "Documentación" at bounding box center [68, 192] width 82 height 17
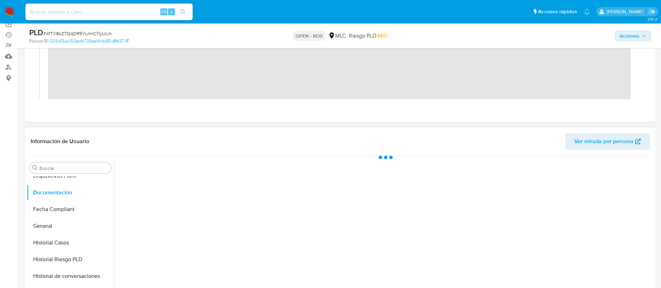
scroll to position [0, 0]
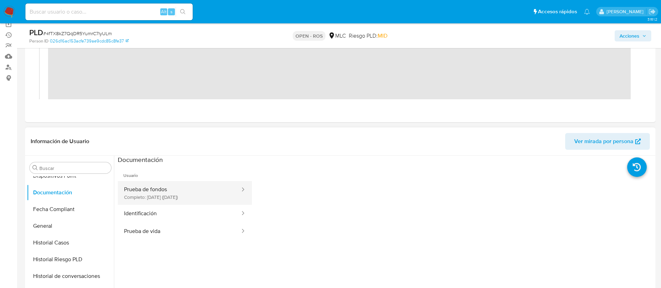
click at [161, 198] on button "Prueba de fondos Completo: [DATE] ([DATE])" at bounding box center [179, 193] width 123 height 24
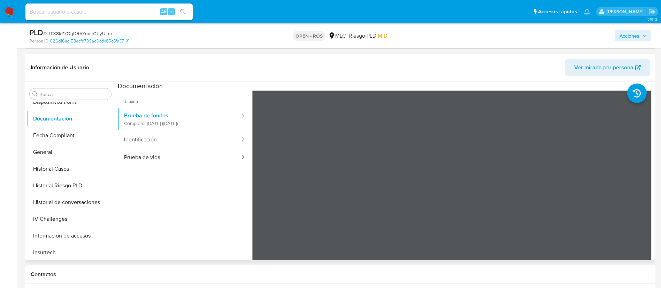
scroll to position [152, 0]
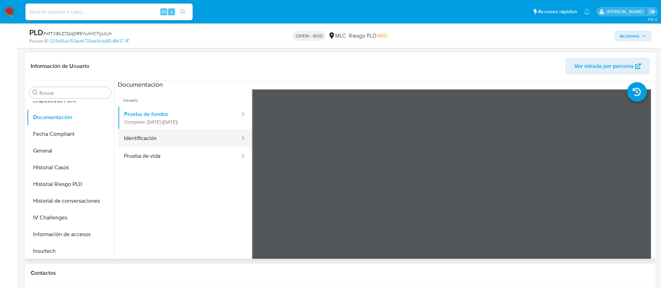
click at [177, 142] on button "Identificación" at bounding box center [179, 139] width 123 height 18
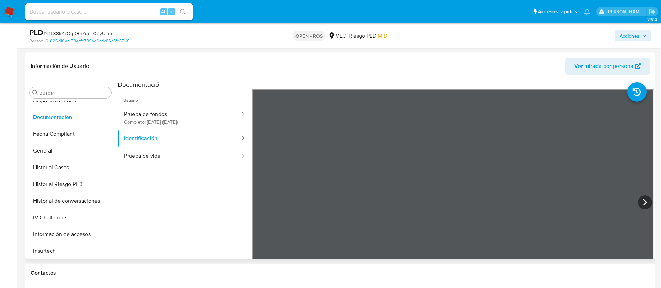
click at [185, 166] on ul "Usuario Prueba de fondos Completo: 04/07/2025 (hace 3 meses) Identificación Pru…" at bounding box center [185, 189] width 134 height 201
click at [180, 157] on button "Prueba de vida" at bounding box center [179, 156] width 123 height 18
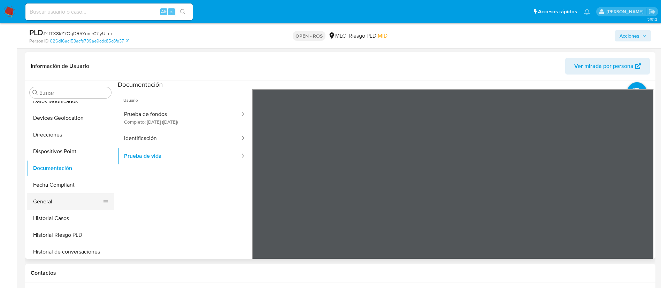
scroll to position [130, 0]
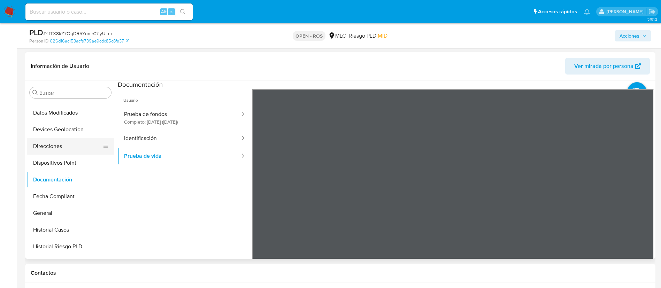
click at [53, 152] on button "Direcciones" at bounding box center [68, 146] width 82 height 17
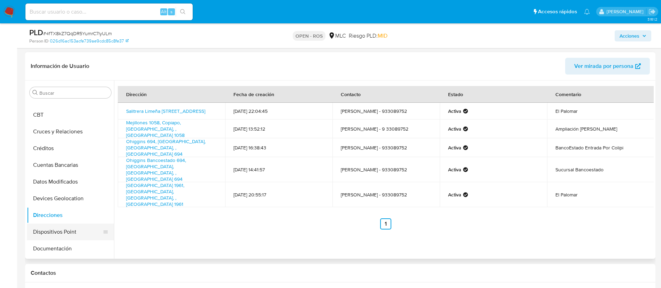
scroll to position [51, 0]
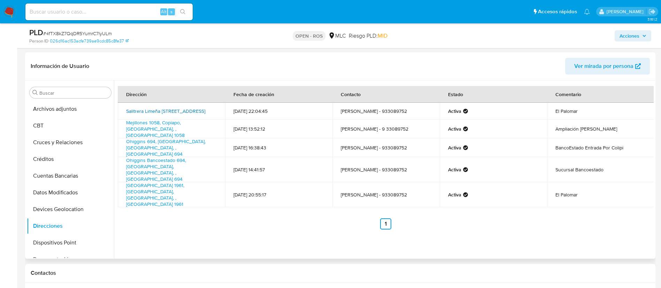
click at [136, 113] on link "Salitrera Limeña 719, Copiapo, Atacama, , Chile 719" at bounding box center [165, 111] width 79 height 7
click at [143, 130] on link "Mejillones 1058, Copiapo, Atacama, , Chile 1058" at bounding box center [155, 129] width 59 height 20
click at [140, 147] on td "Ohiggins 694, Copiapo, Atacama, , Chile 694" at bounding box center [171, 147] width 107 height 19
click at [145, 157] on link "Ohiggins Bancoestado 694, Copiapo, Atacama, , Chile 694" at bounding box center [156, 170] width 60 height 26
click at [139, 182] on link "Calle Del Rio 1961, Copiapo, Atacama, , Chile 1961" at bounding box center [155, 195] width 58 height 26
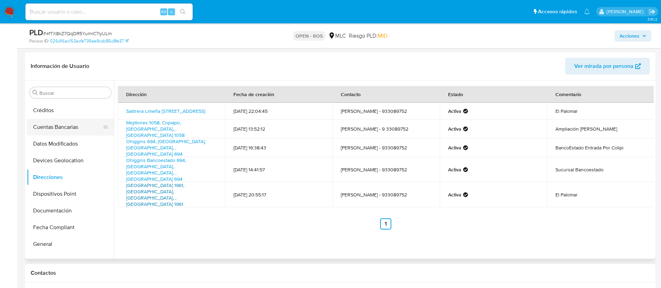
scroll to position [108, 0]
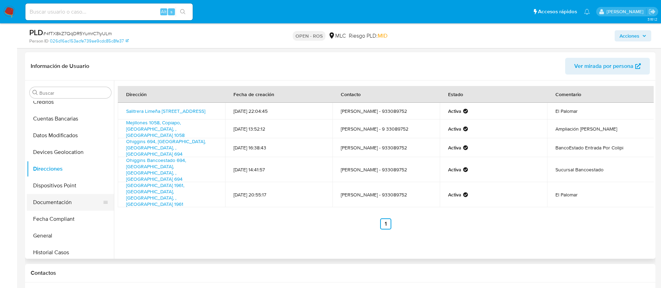
click at [58, 201] on button "Documentación" at bounding box center [68, 202] width 82 height 17
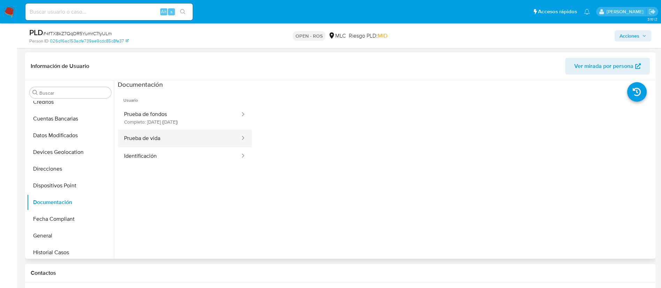
click at [209, 142] on button "Prueba de vida" at bounding box center [179, 139] width 123 height 18
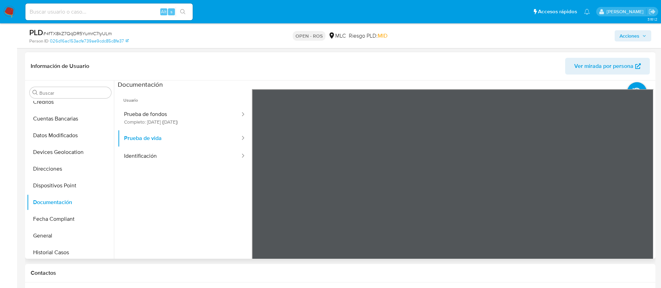
click at [226, 165] on ul "Usuario Prueba de fondos Completo: 04/07/2025 (hace 3 meses) Prueba de vida Ide…" at bounding box center [185, 189] width 134 height 201
click at [219, 152] on button "Identificación" at bounding box center [179, 156] width 123 height 18
click at [188, 169] on ul "Usuario Prueba de fondos Completo: 04/07/2025 (hace 3 meses) Prueba de vida Ide…" at bounding box center [185, 189] width 134 height 201
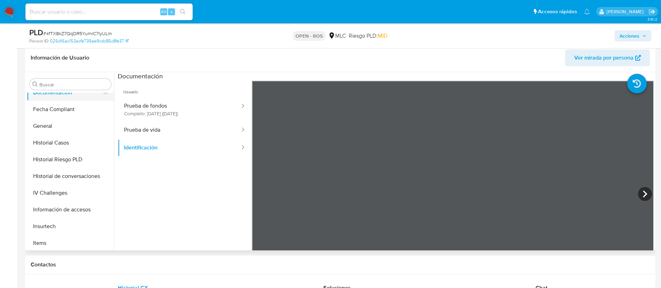
scroll to position [210, 0]
click at [65, 175] on button "Historial de conversaciones" at bounding box center [68, 175] width 82 height 17
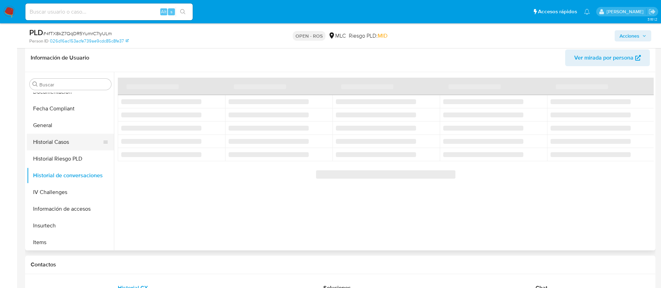
click at [56, 143] on button "Historial Casos" at bounding box center [68, 142] width 82 height 17
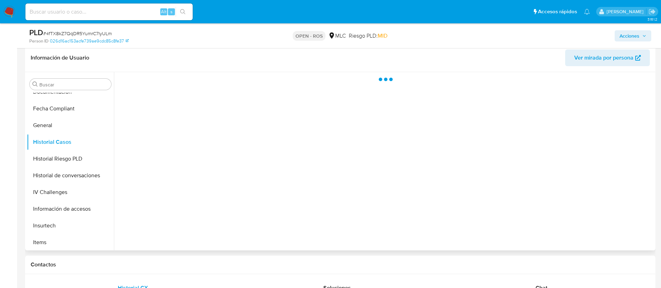
click at [217, 193] on div at bounding box center [384, 161] width 540 height 179
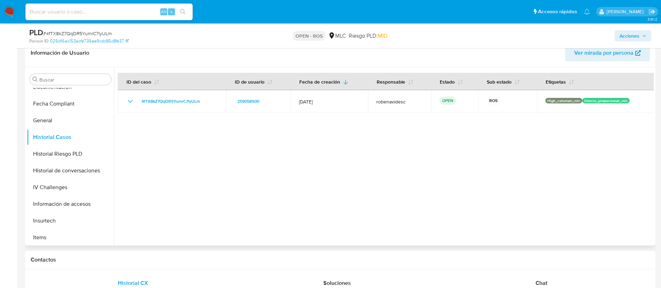
scroll to position [0, 0]
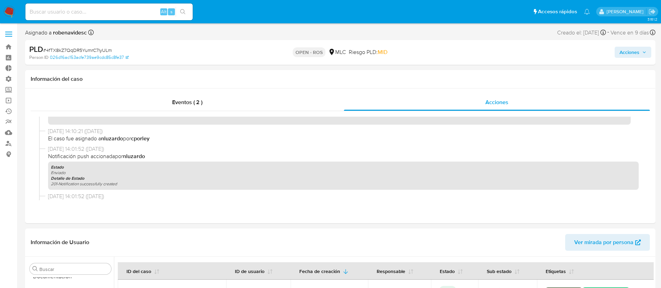
click at [631, 50] on span "Acciones" at bounding box center [630, 52] width 20 height 11
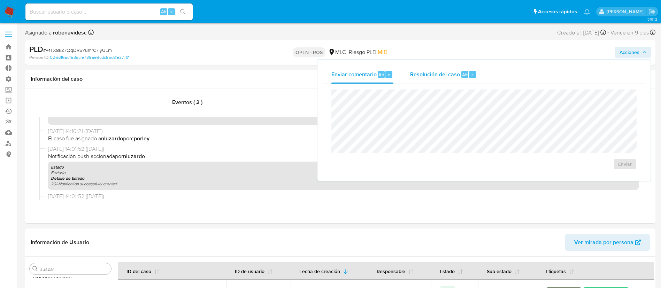
click at [448, 77] on span "Resolución del caso" at bounding box center [435, 74] width 50 height 8
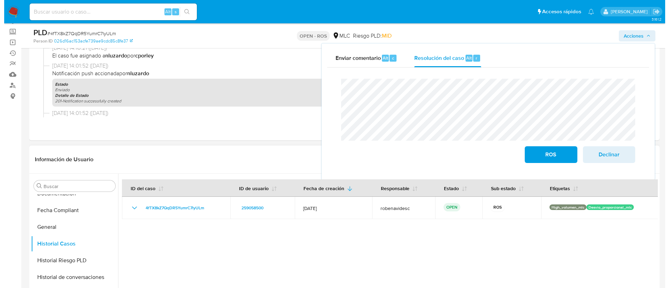
scroll to position [59, 0]
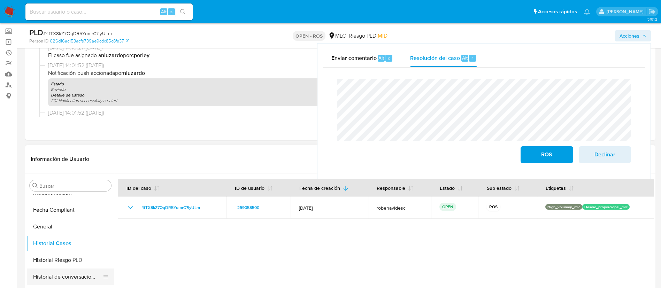
click at [59, 273] on button "Historial de conversaciones" at bounding box center [68, 277] width 82 height 17
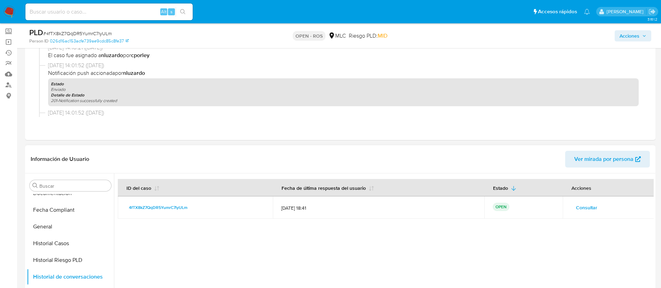
click at [571, 206] on button "Consultar" at bounding box center [586, 207] width 31 height 11
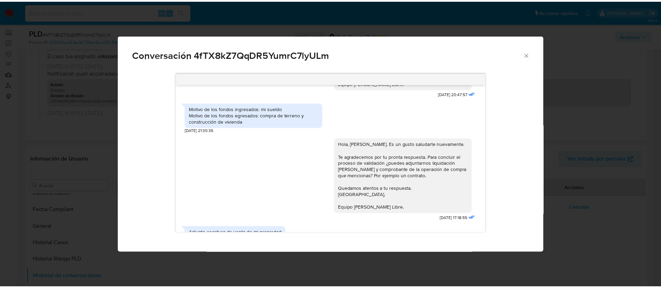
scroll to position [164, 0]
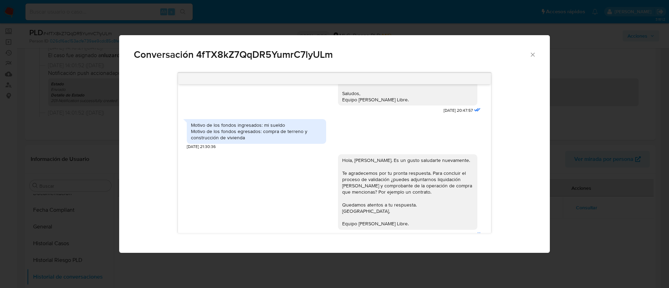
click at [535, 56] on icon "Cerrar" at bounding box center [533, 54] width 7 height 7
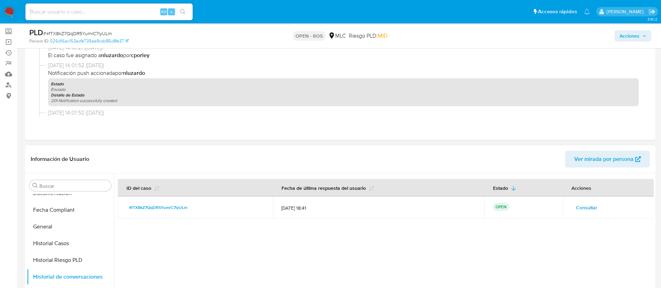
scroll to position [0, 0]
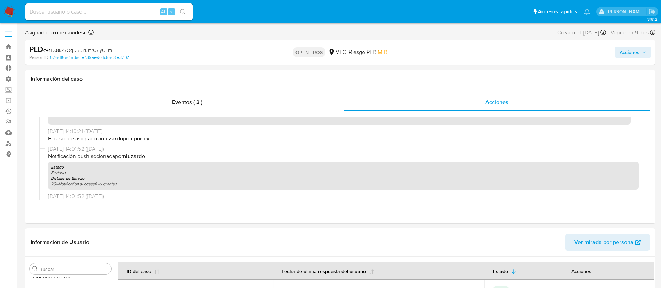
click at [622, 49] on span "Acciones" at bounding box center [630, 52] width 20 height 11
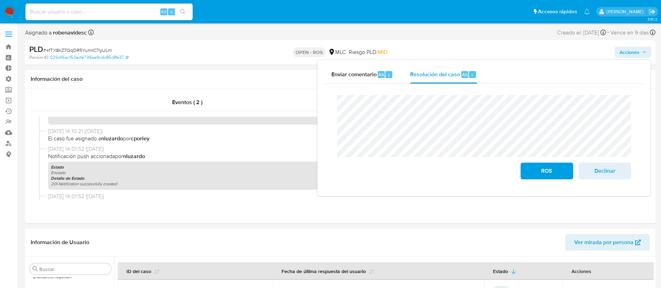
click at [611, 188] on div "Cierre de caso ROS Declinar" at bounding box center [484, 137] width 322 height 107
click at [618, 173] on span "Declinar" at bounding box center [605, 171] width 34 height 15
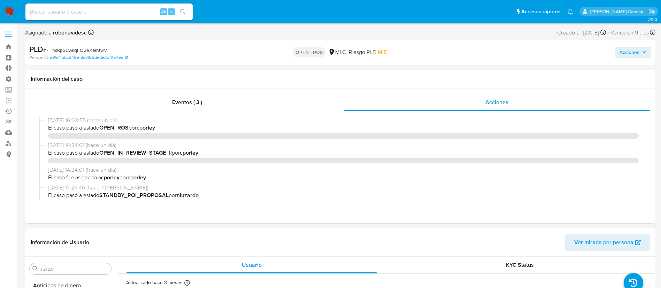
select select "10"
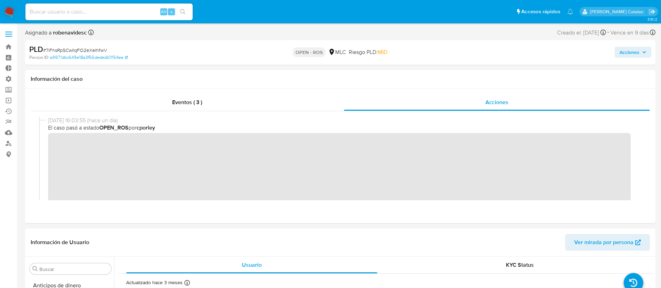
scroll to position [328, 0]
click at [11, 52] on link "Bandeja" at bounding box center [41, 46] width 83 height 11
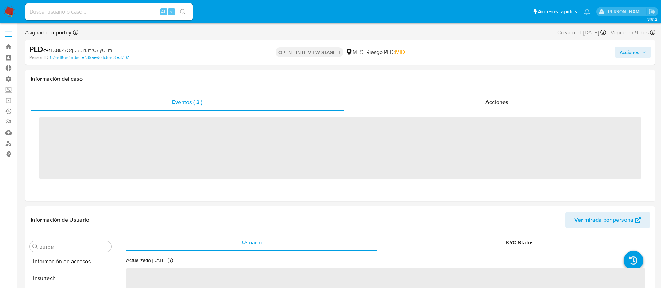
scroll to position [328, 0]
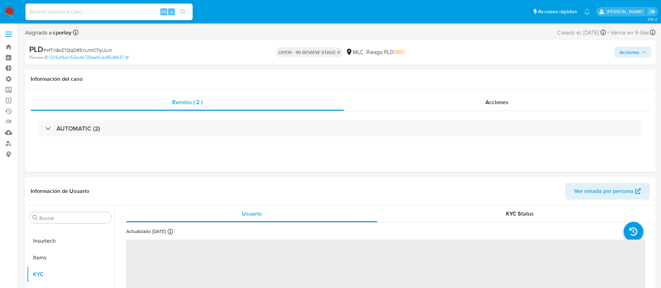
select select "10"
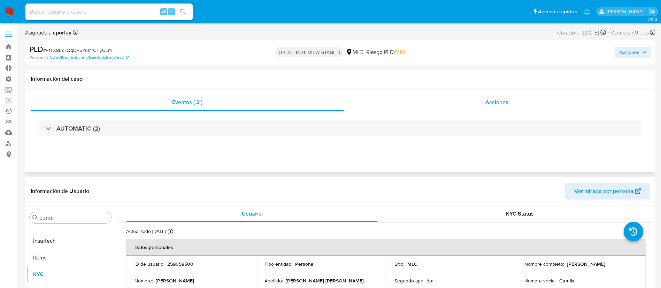
click at [471, 99] on div "Acciones" at bounding box center [497, 102] width 306 height 17
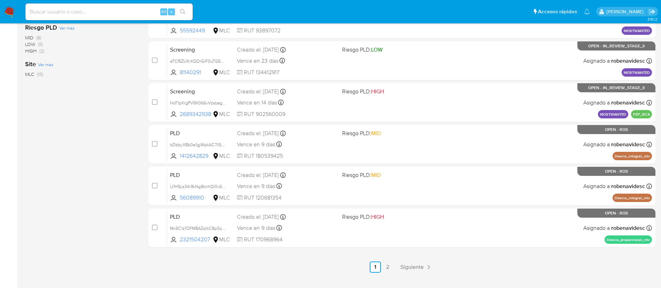
scroll to position [287, 0]
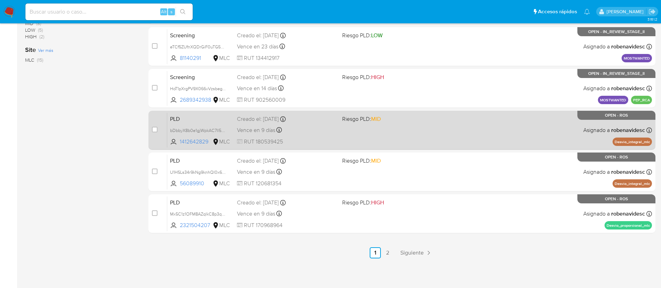
click at [416, 129] on span at bounding box center [392, 129] width 100 height 1
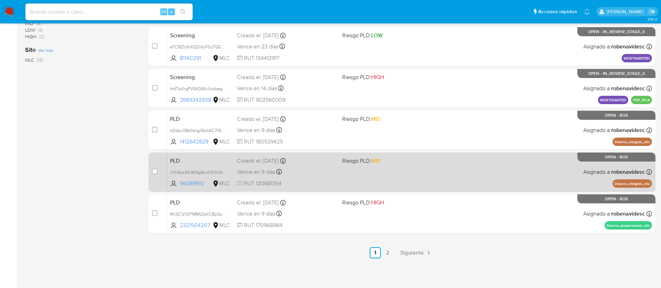
click at [401, 161] on span "Riesgo PLD: MID" at bounding box center [392, 160] width 100 height 9
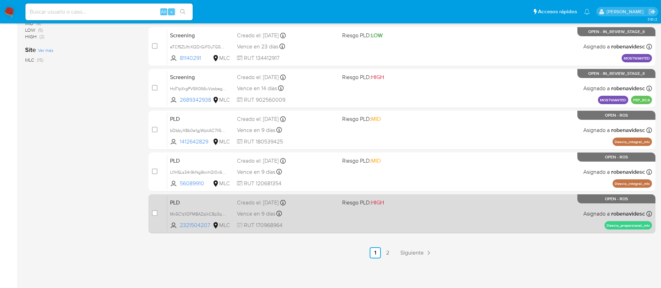
click at [407, 205] on span "Riesgo PLD: HIGH" at bounding box center [392, 202] width 100 height 9
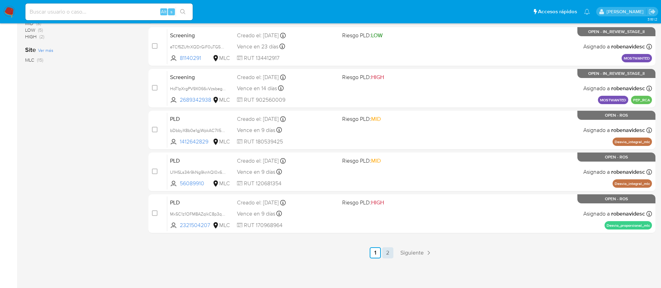
click at [387, 252] on link "2" at bounding box center [387, 253] width 11 height 11
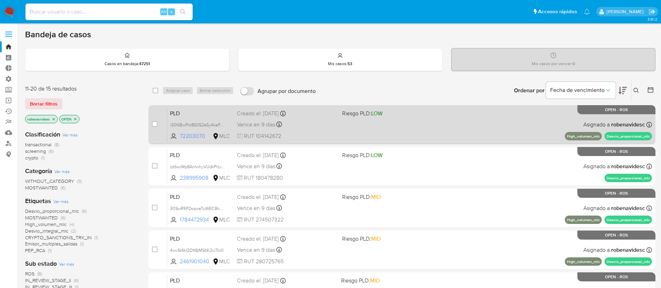
click at [422, 132] on div "PLD i30NBwPm85052e5y4kaPX1g8 72203070 MLC Riesgo PLD: LOW Creado el: [DATE] Cre…" at bounding box center [409, 124] width 485 height 35
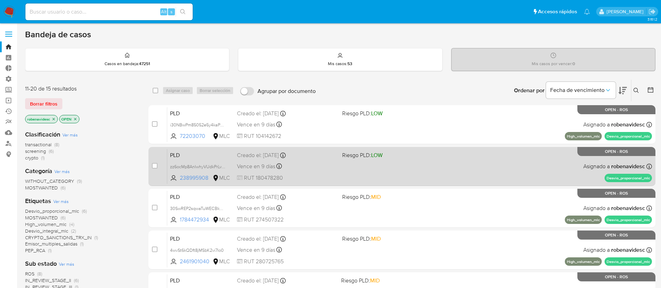
click at [411, 159] on span "Riesgo PLD: LOW" at bounding box center [392, 154] width 100 height 9
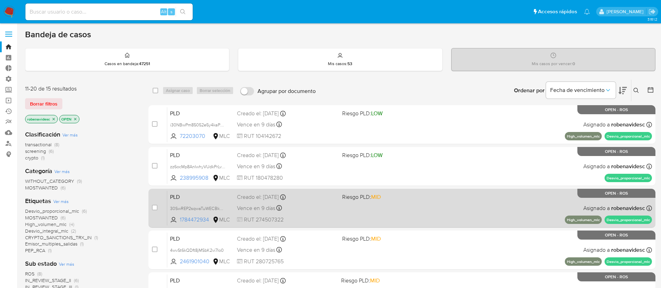
click at [382, 203] on div "PLD 30SwREP2sqwaTuWECBkREgPV 1784472934 MLC Riesgo PLD: MID Creado el: [DATE] C…" at bounding box center [409, 208] width 485 height 35
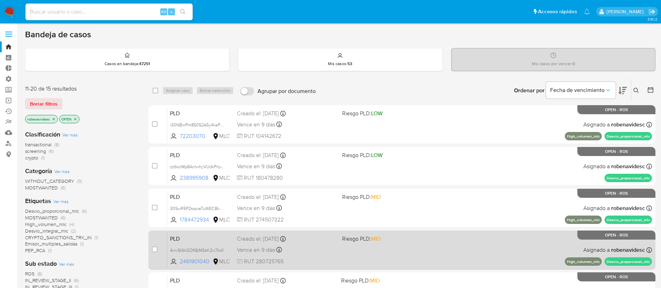
click at [374, 244] on div "PLD 4wvSt6kQDft8jMSbK2vi7Io0 2461901040 MLC Riesgo PLD: MID Creado el: [DATE] C…" at bounding box center [409, 250] width 485 height 35
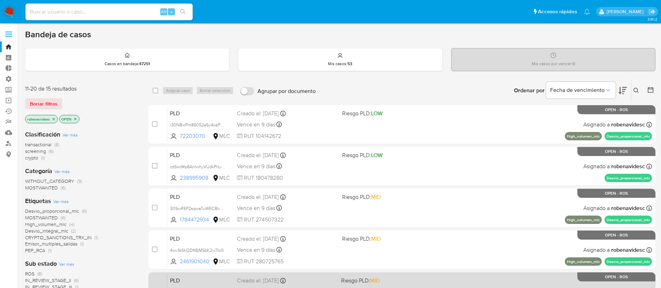
click at [405, 280] on span "Riesgo PLD: MID" at bounding box center [390, 280] width 99 height 9
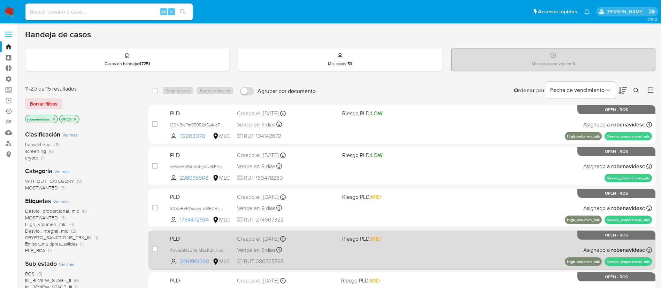
scroll to position [136, 0]
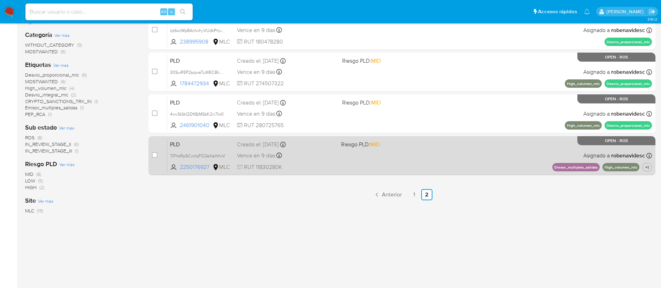
click at [325, 138] on div "PLD 7iFhsRpSCwIlqFO2eXeIhfwV 2250176927 MLC Riesgo PLD: MID Creado el: 12/07/20…" at bounding box center [409, 155] width 485 height 35
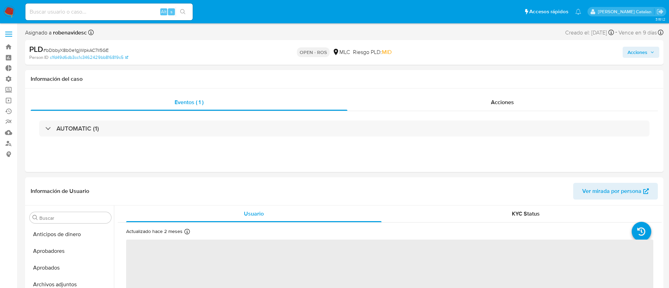
select select "10"
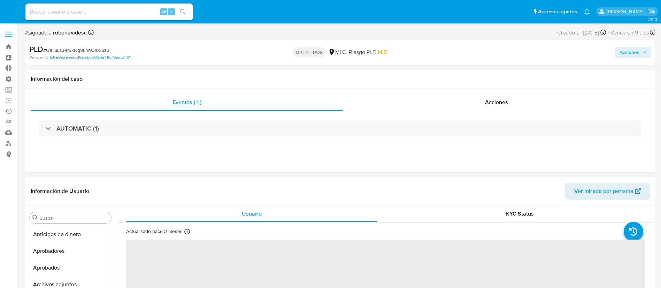
select select "10"
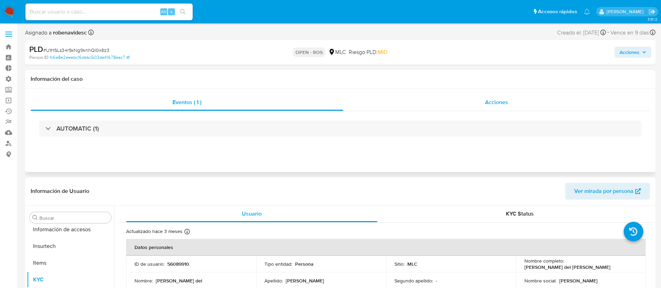
scroll to position [328, 0]
click at [435, 109] on div "Acciones" at bounding box center [496, 102] width 307 height 17
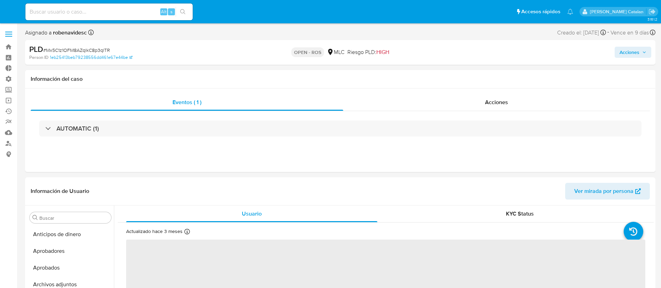
select select "10"
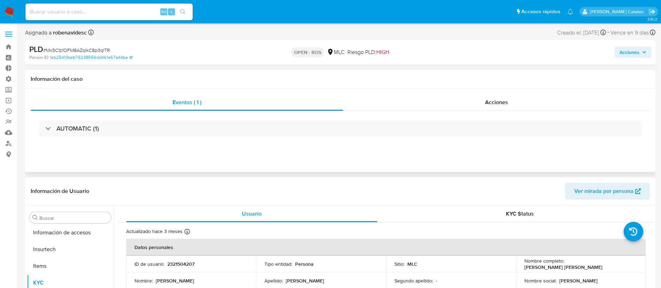
scroll to position [328, 0]
click at [437, 95] on div "Acciones" at bounding box center [496, 102] width 307 height 17
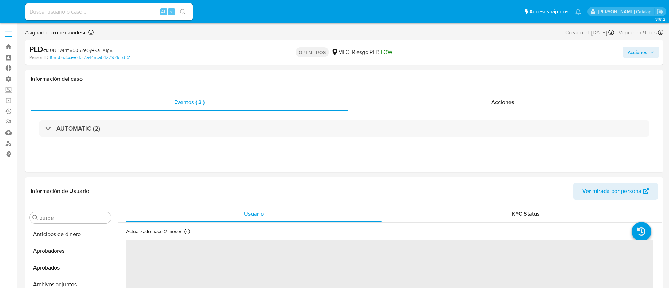
select select "10"
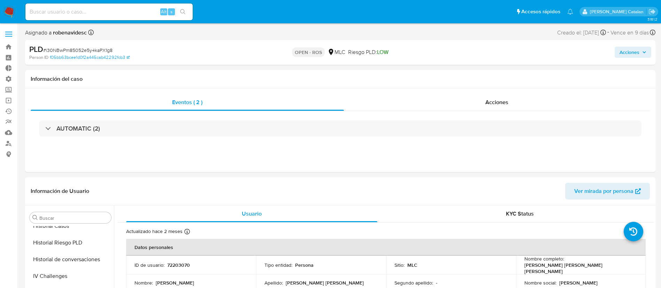
scroll to position [328, 0]
click at [480, 103] on div "Acciones" at bounding box center [497, 102] width 306 height 17
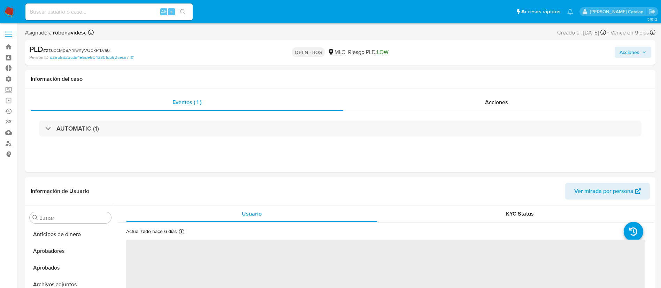
select select "10"
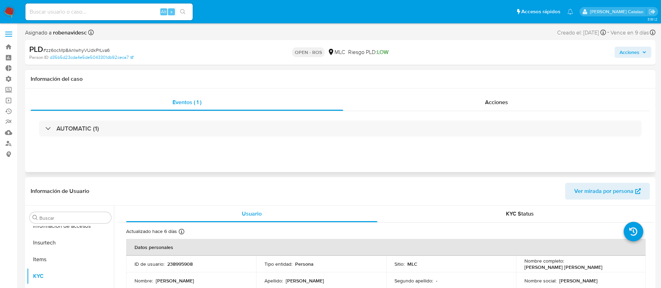
scroll to position [328, 0]
click at [515, 94] on div "Acciones" at bounding box center [496, 102] width 307 height 17
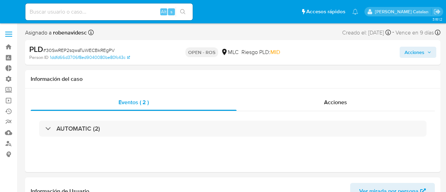
select select "10"
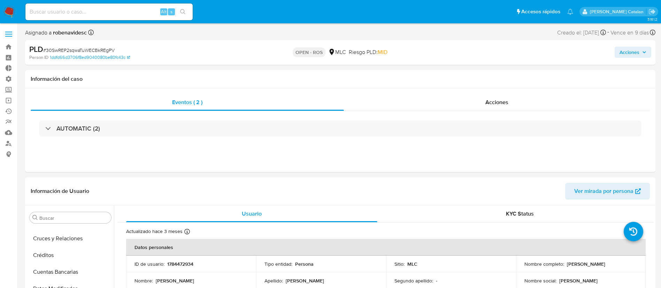
scroll to position [328, 0]
click at [446, 101] on span "Acciones" at bounding box center [497, 102] width 23 height 8
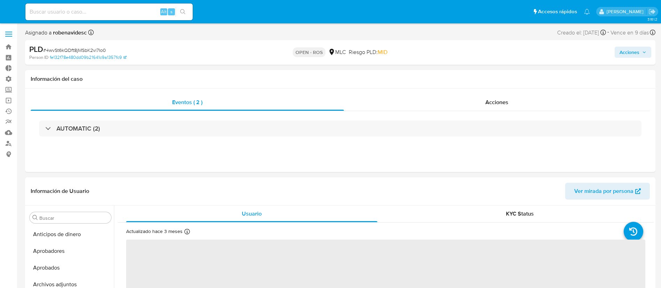
select select "10"
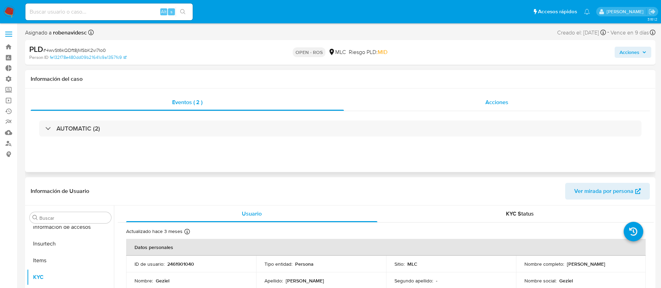
scroll to position [328, 0]
click at [509, 105] on div "Acciones" at bounding box center [497, 102] width 306 height 17
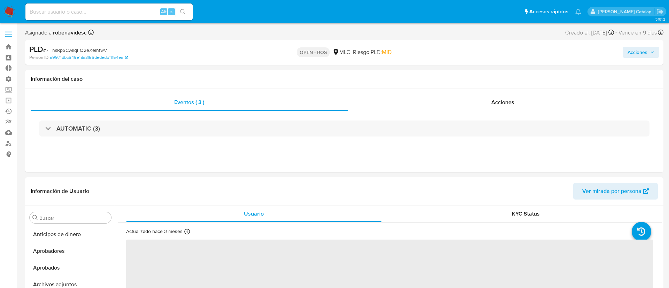
select select "10"
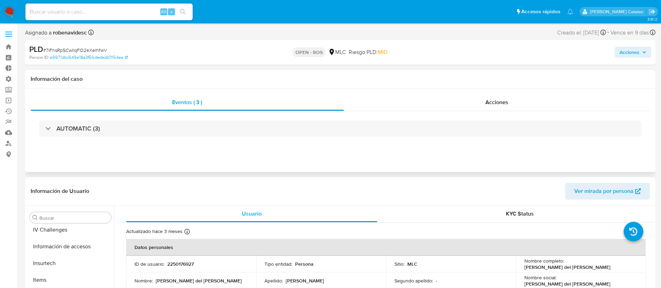
scroll to position [328, 0]
click at [495, 98] on span "Acciones" at bounding box center [497, 102] width 23 height 8
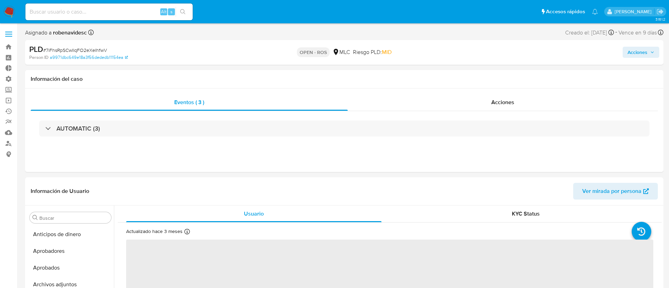
select select "10"
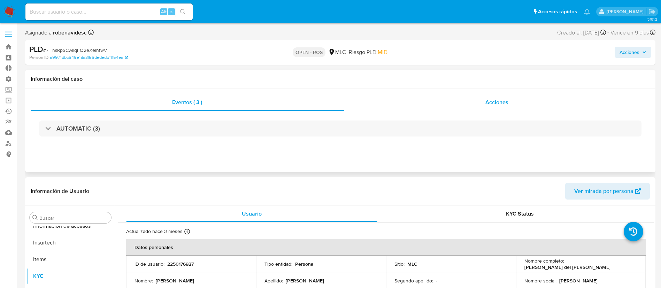
scroll to position [328, 0]
click at [464, 103] on div "Acciones" at bounding box center [497, 102] width 306 height 17
